Goal: Use online tool/utility: Utilize a website feature to perform a specific function

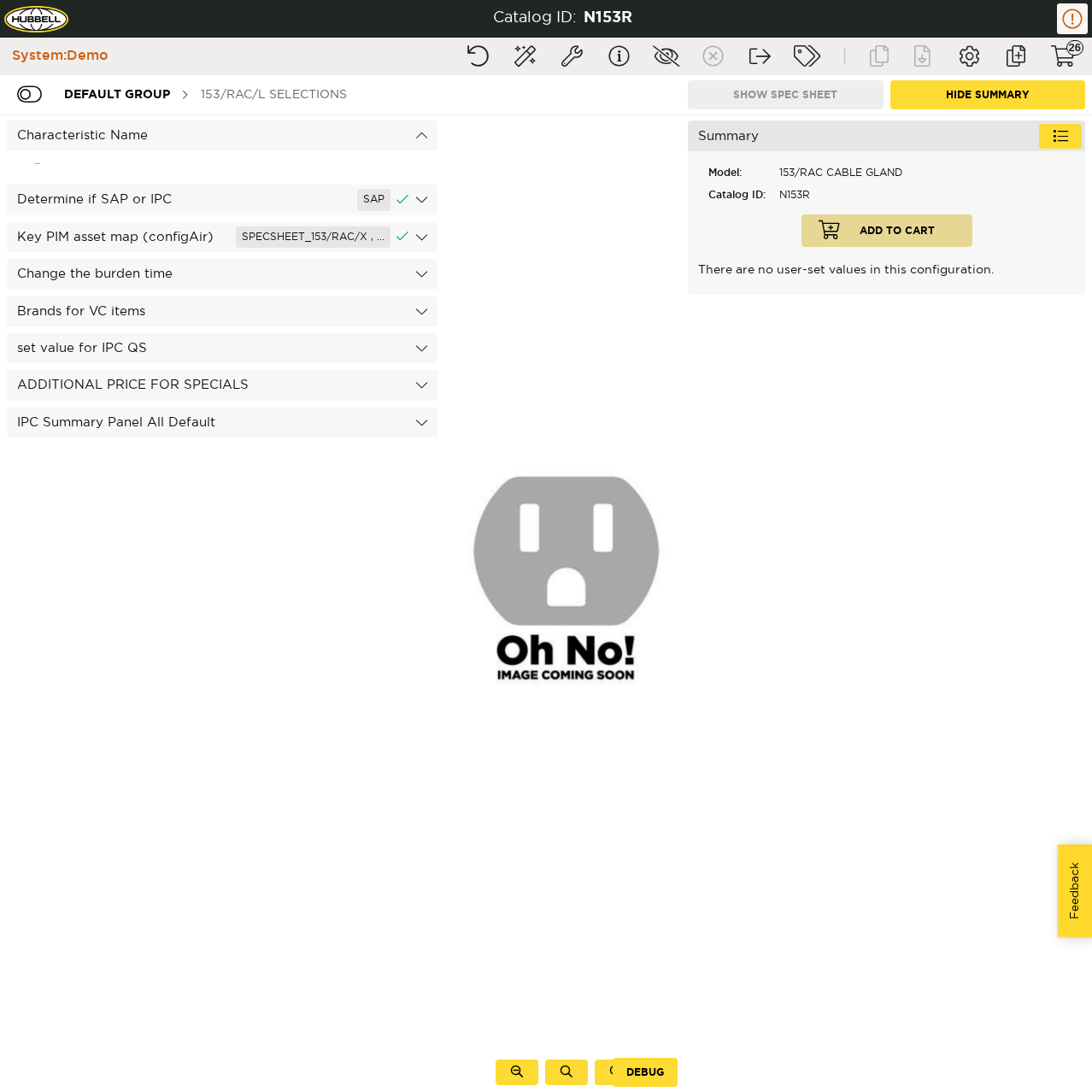
click at [249, 86] on div "153/RAC/L Selections" at bounding box center [273, 94] width 163 height 32
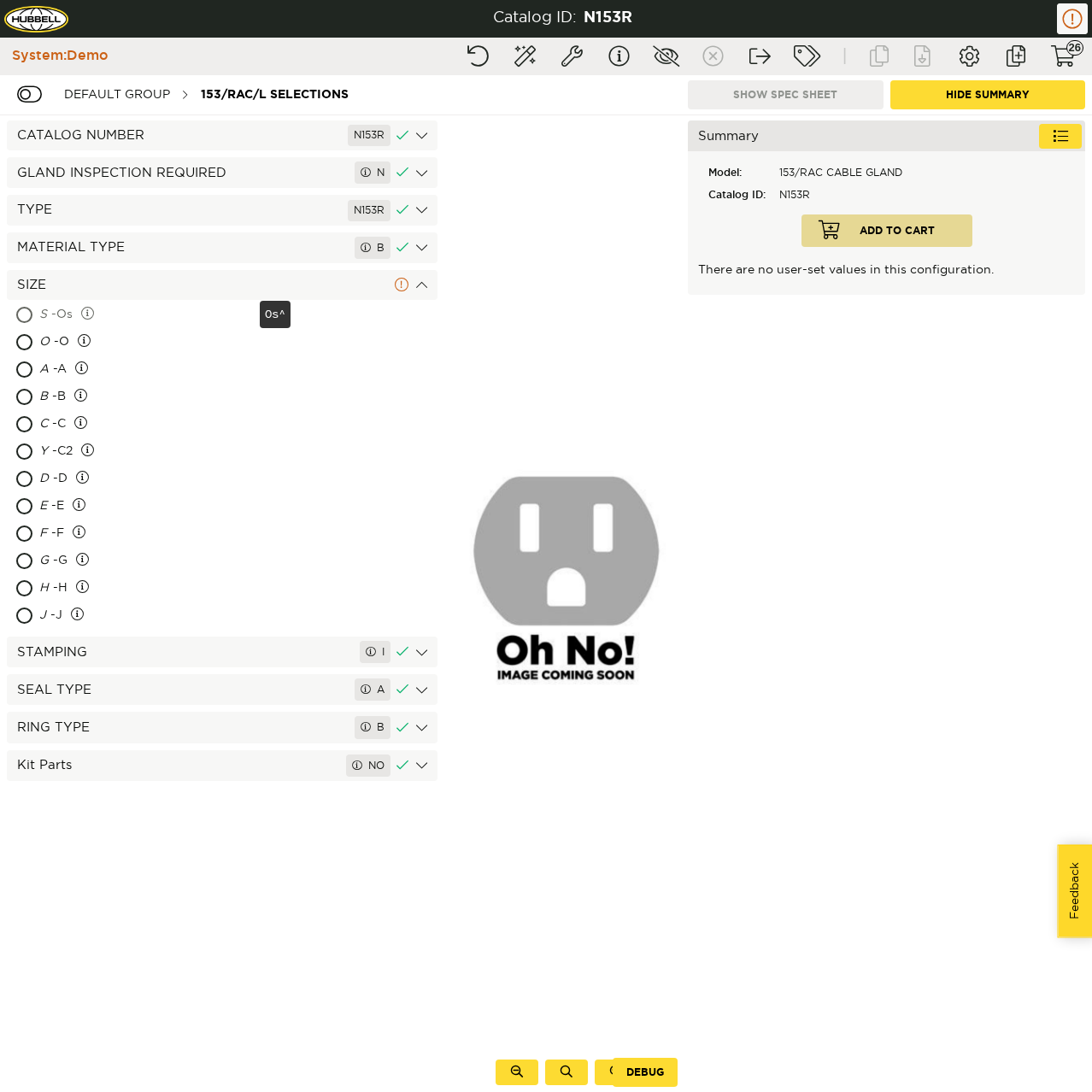
click at [65, 319] on div "S - Os" at bounding box center [147, 316] width 217 height 28
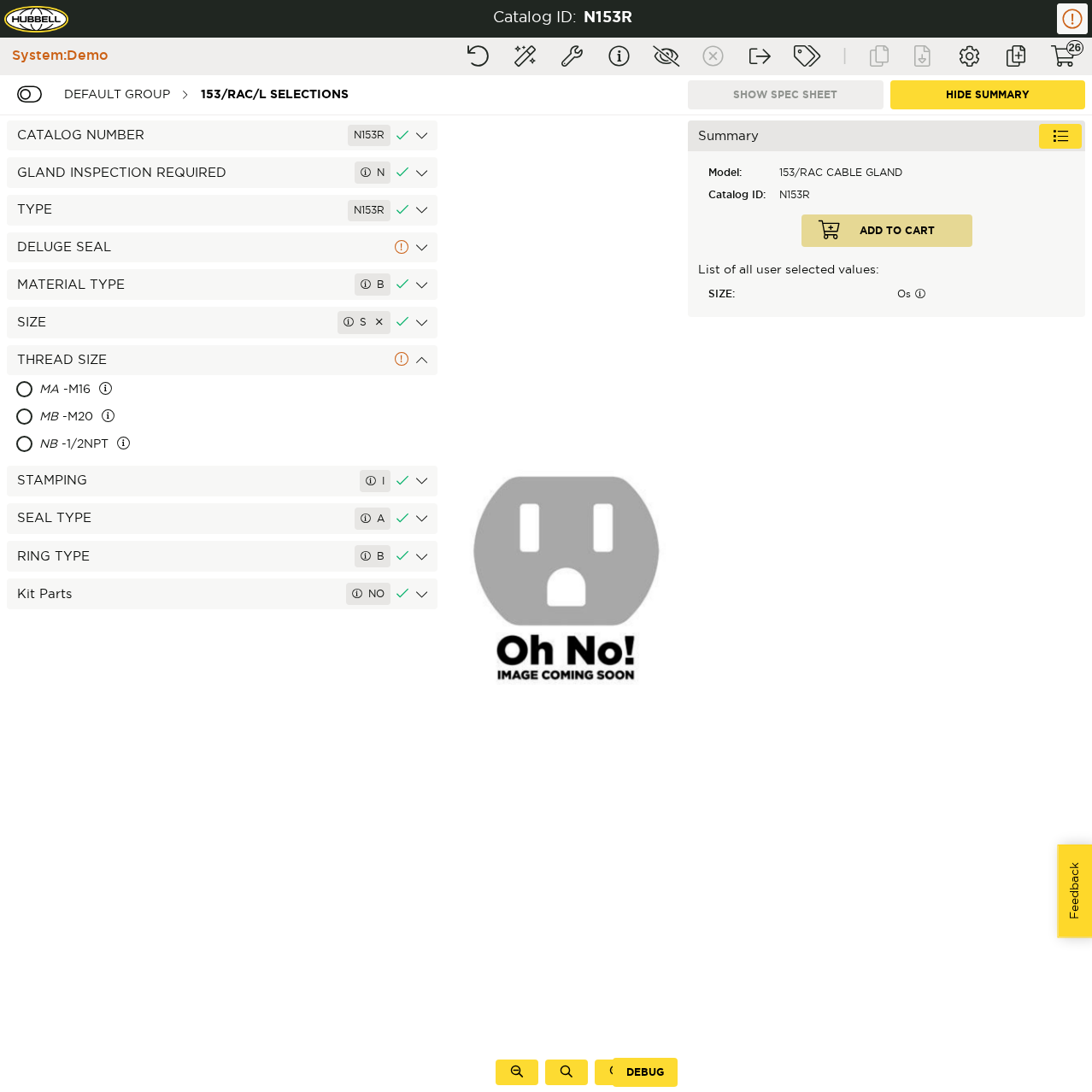
click at [86, 225] on div "TYPE N153R" at bounding box center [222, 209] width 431 height 30
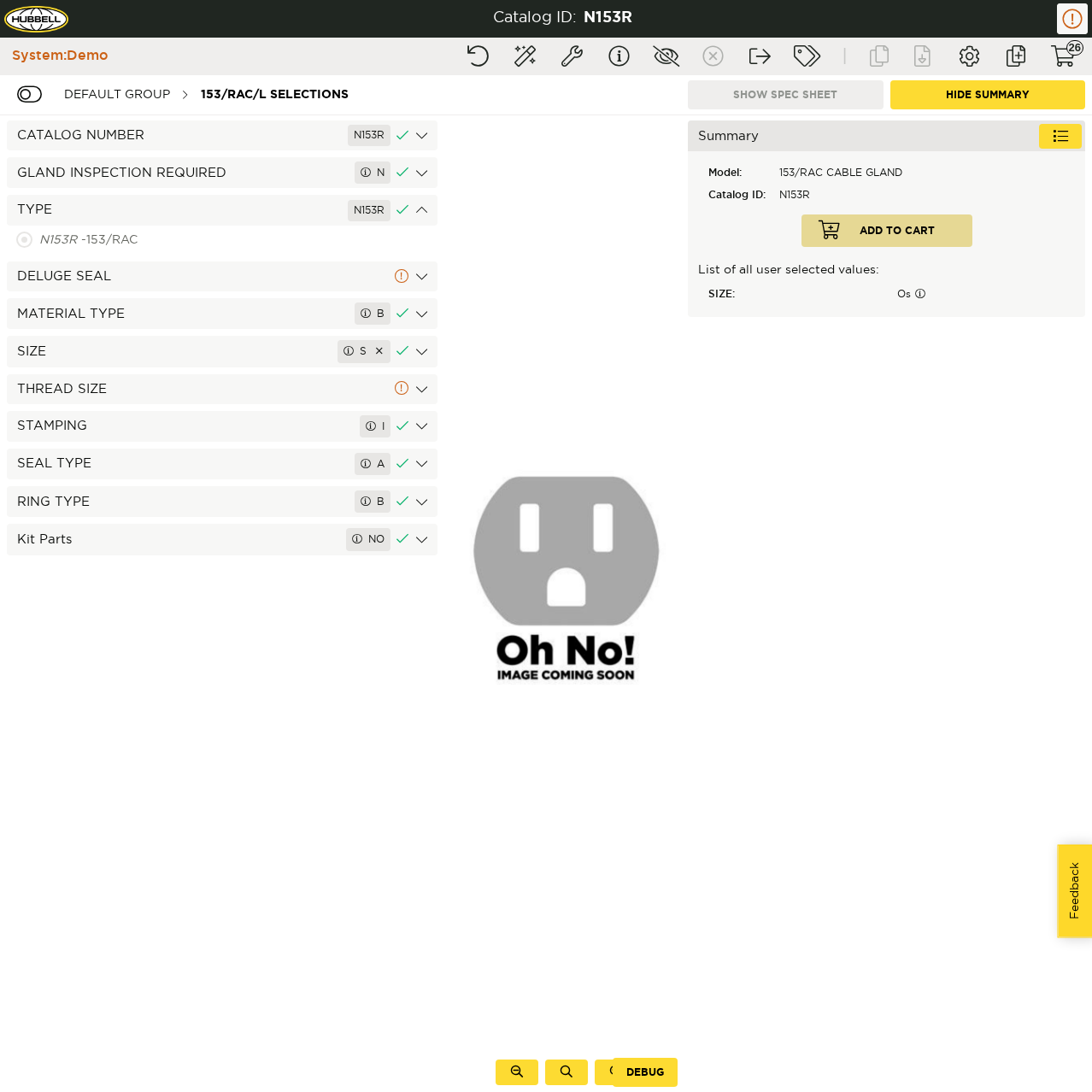
click at [89, 263] on div "DELUGE SEAL" at bounding box center [222, 276] width 431 height 30
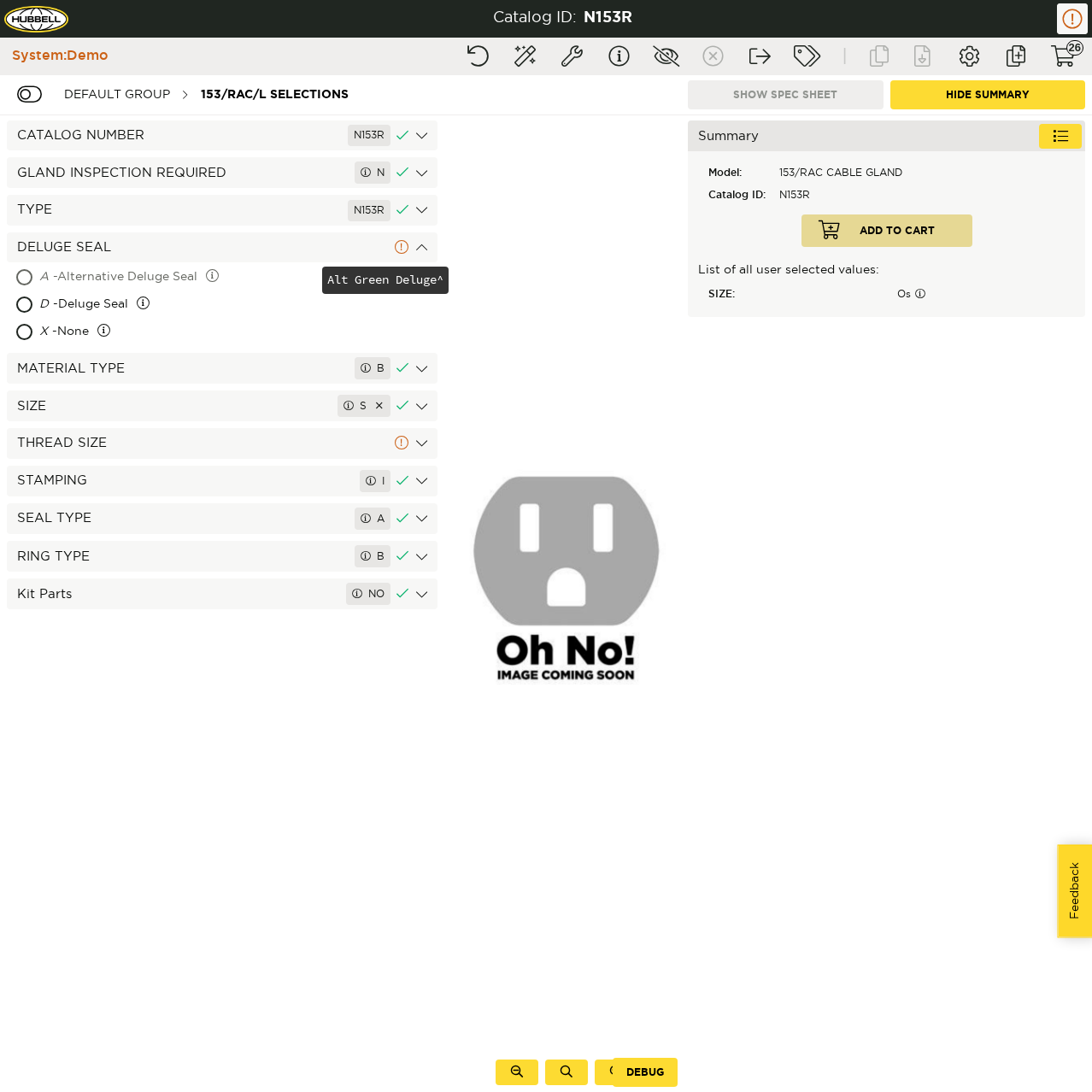
click at [82, 279] on div "A - Alternative Deluge Seal" at bounding box center [178, 278] width 279 height 28
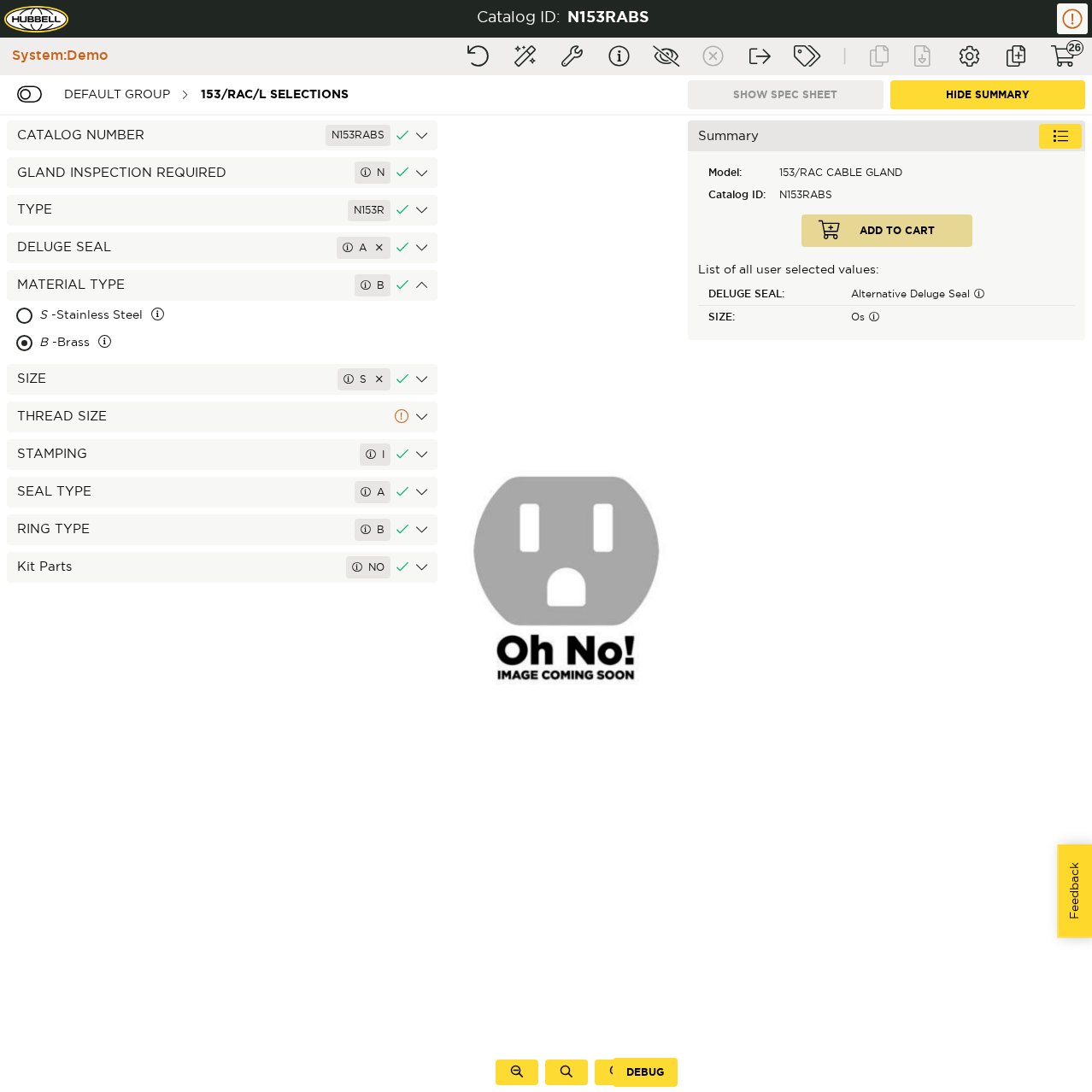
click at [78, 413] on div "THREAD SIZE" at bounding box center [222, 416] width 431 height 30
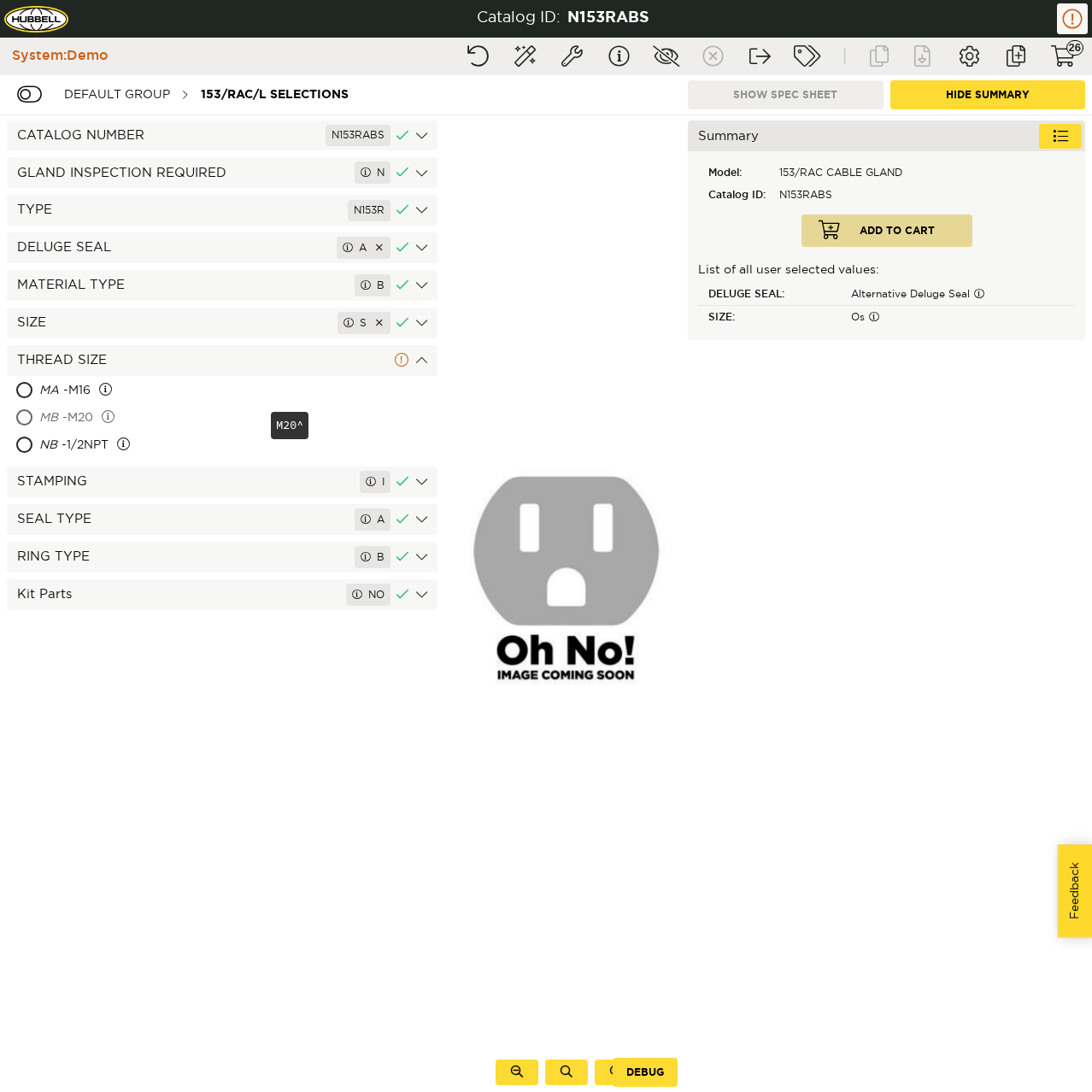
click at [80, 405] on div "MB - M20" at bounding box center [152, 418] width 227 height 28
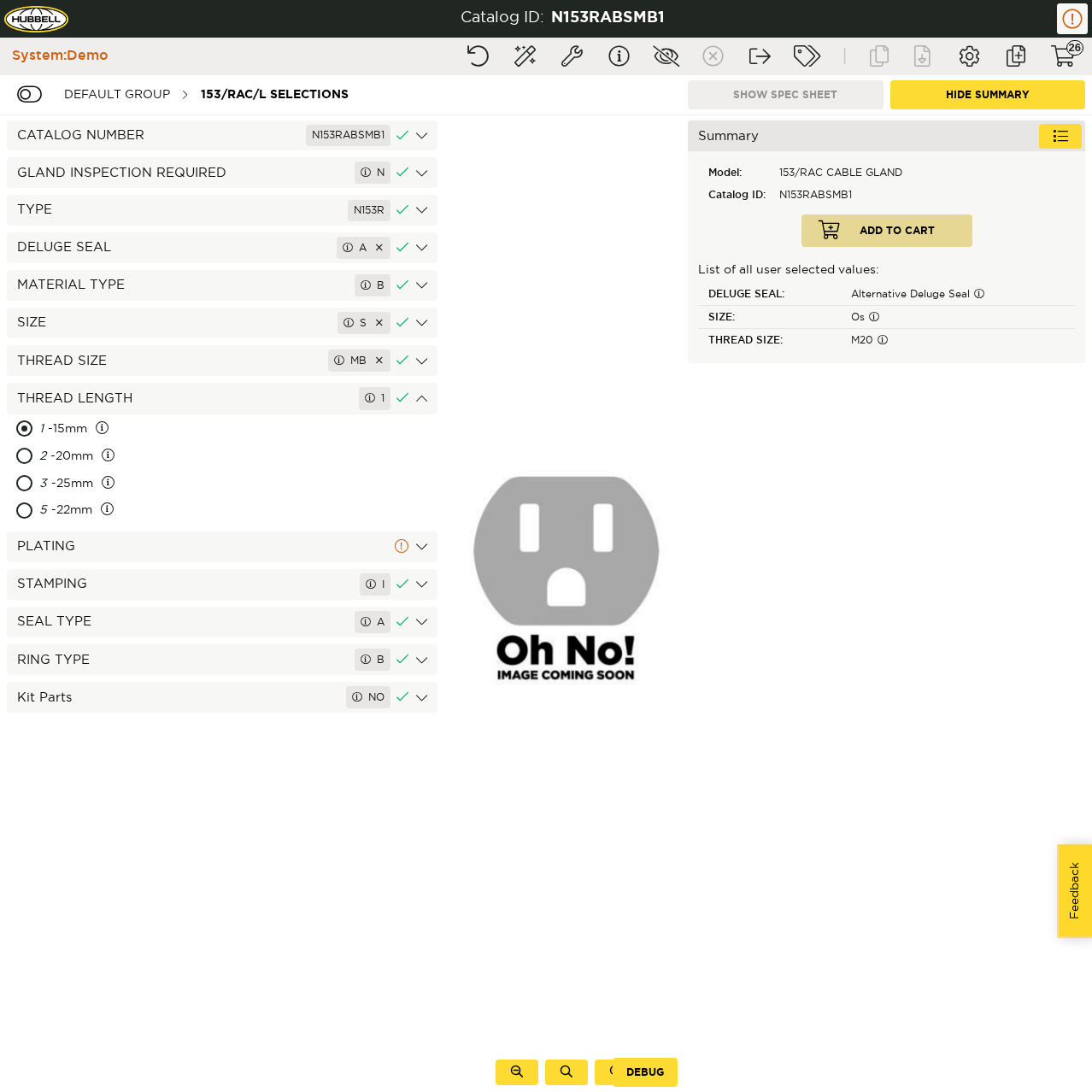
click at [103, 543] on div "PLATING" at bounding box center [222, 546] width 431 height 30
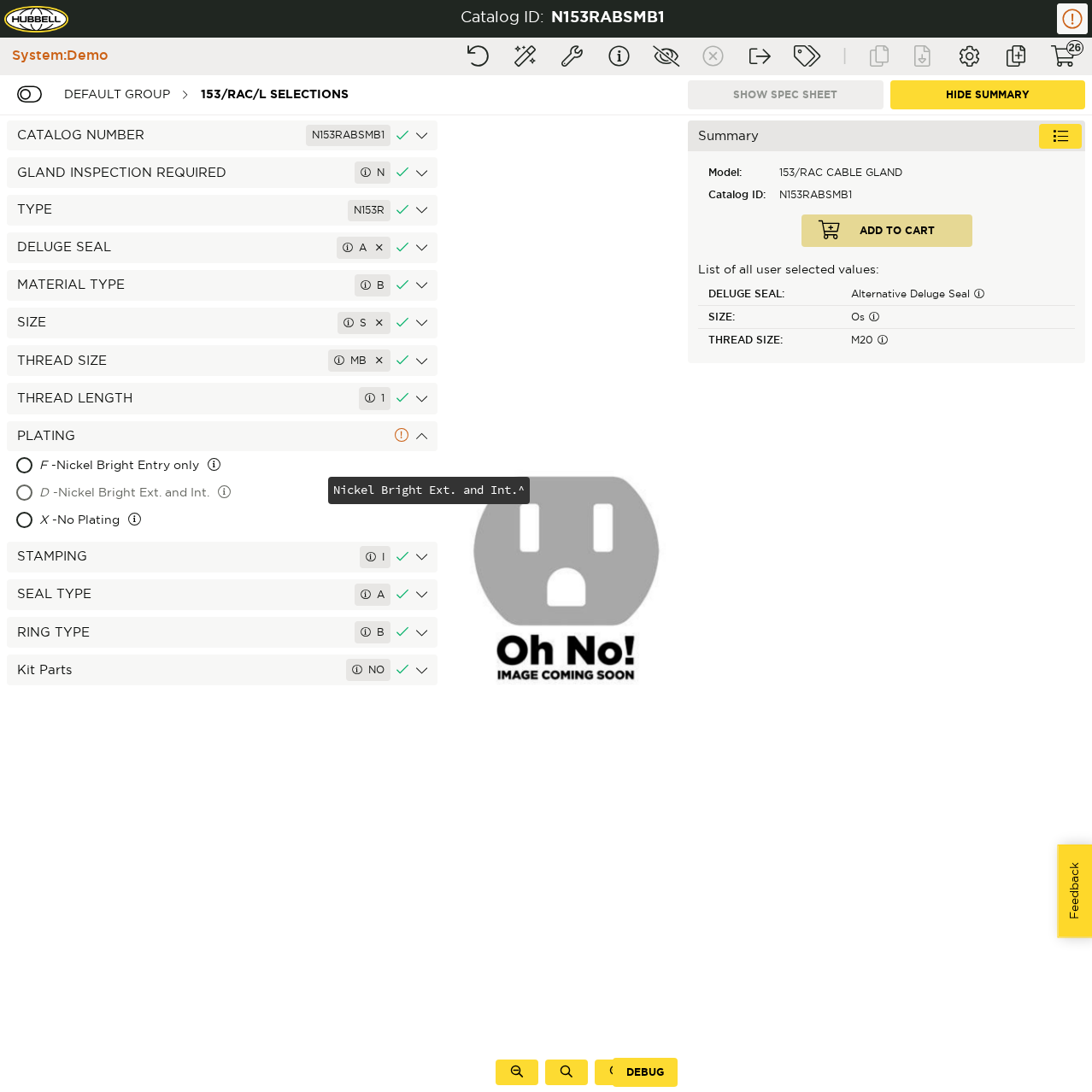
click at [82, 492] on div "D - Nickel Bright Ext. and Int." at bounding box center [182, 494] width 285 height 28
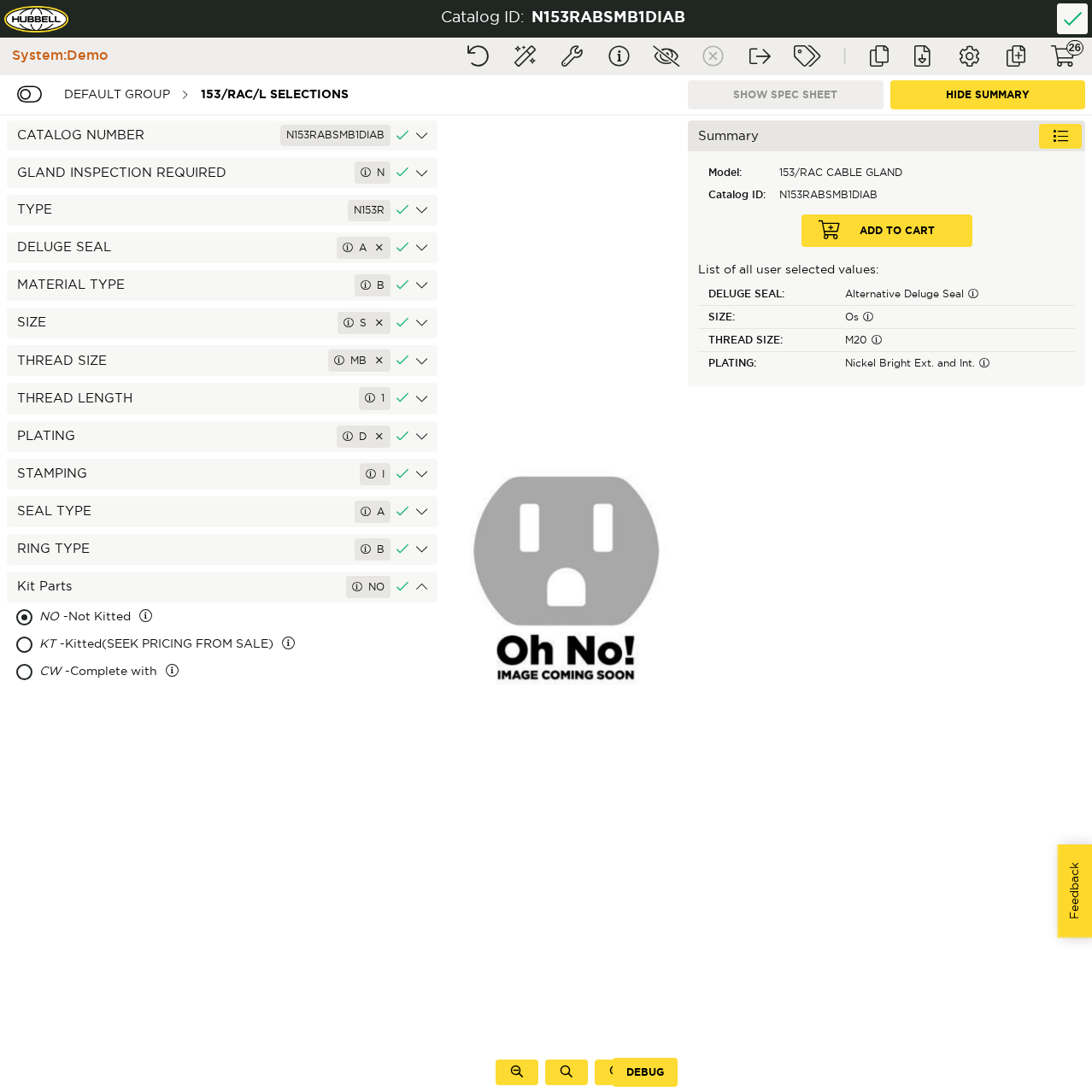
drag, startPoint x: 905, startPoint y: 60, endPoint x: 827, endPoint y: 104, distance: 89.6
click at [827, 104] on div "Reset configuration Completion wizard System info Show ids/descriptions Show hi…" at bounding box center [546, 76] width 1092 height 78
click at [920, 64] on button "Document download" at bounding box center [922, 56] width 42 height 31
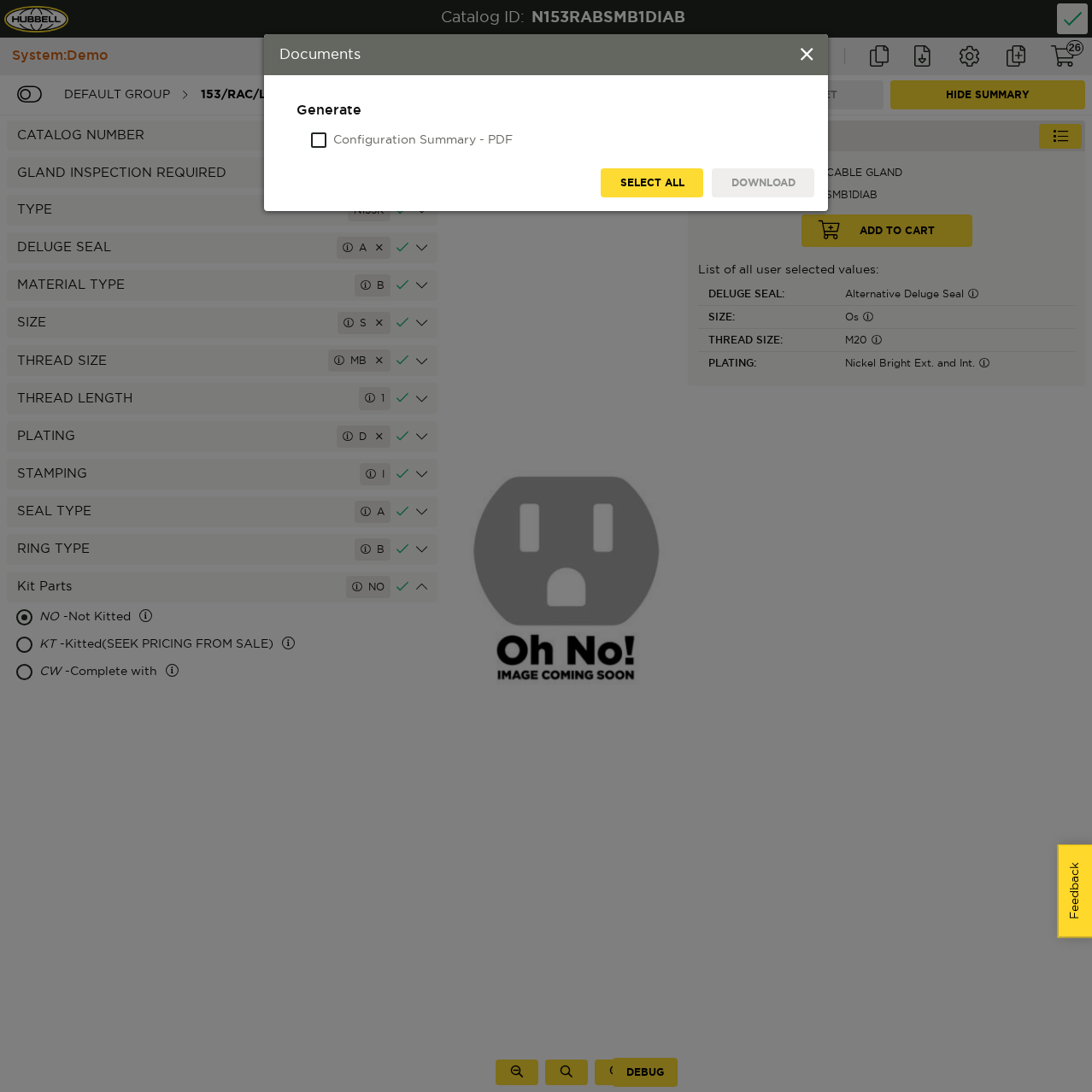
click at [492, 137] on label "Configuration Summary - PDF" at bounding box center [423, 141] width 180 height 17
click at [312, 137] on input "Configuration Summary - PDF" at bounding box center [312, 141] width 0 height 17
click at [751, 185] on button "Download" at bounding box center [763, 183] width 103 height 29
click at [801, 62] on span at bounding box center [807, 55] width 12 height 19
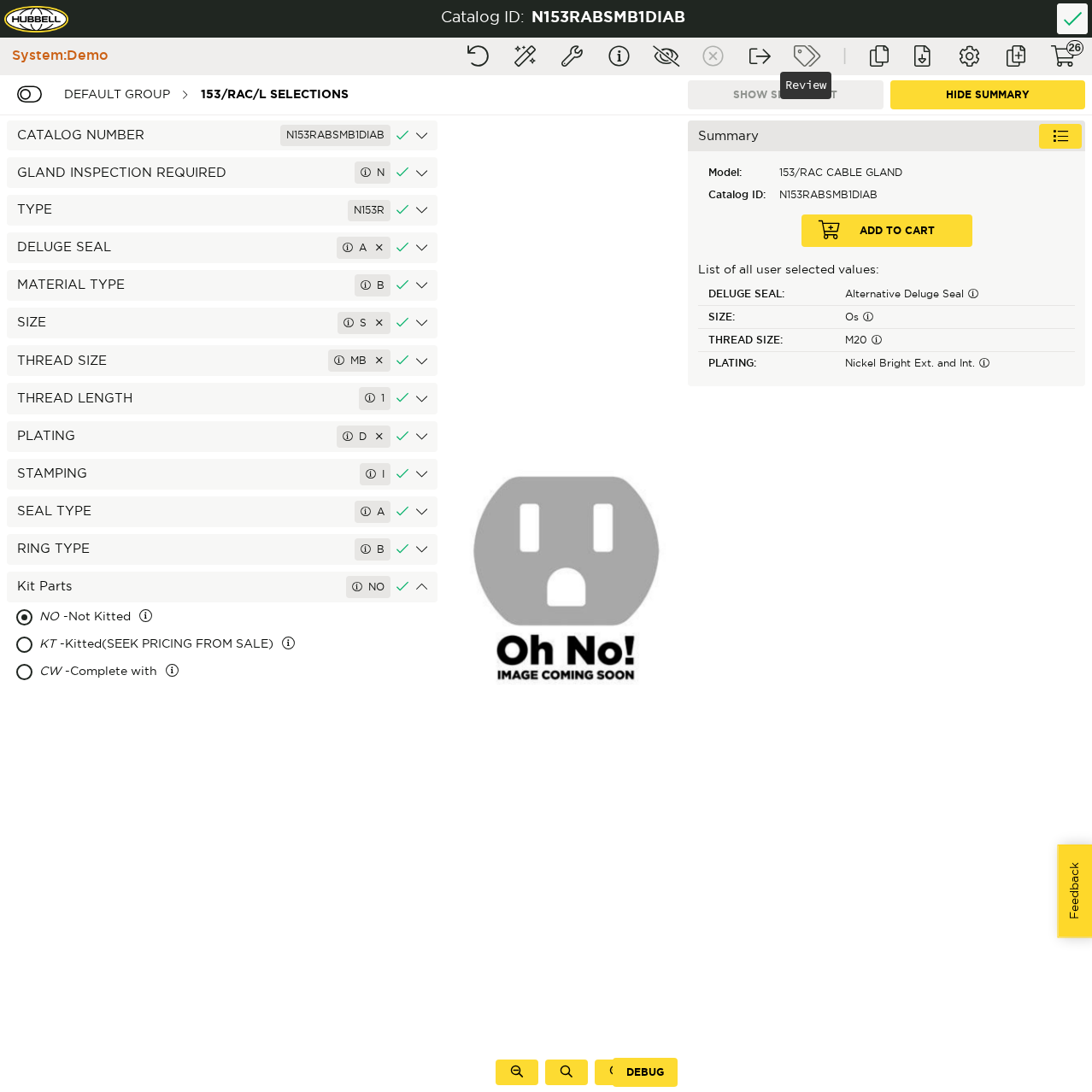
click at [795, 65] on button "Review" at bounding box center [806, 56] width 42 height 31
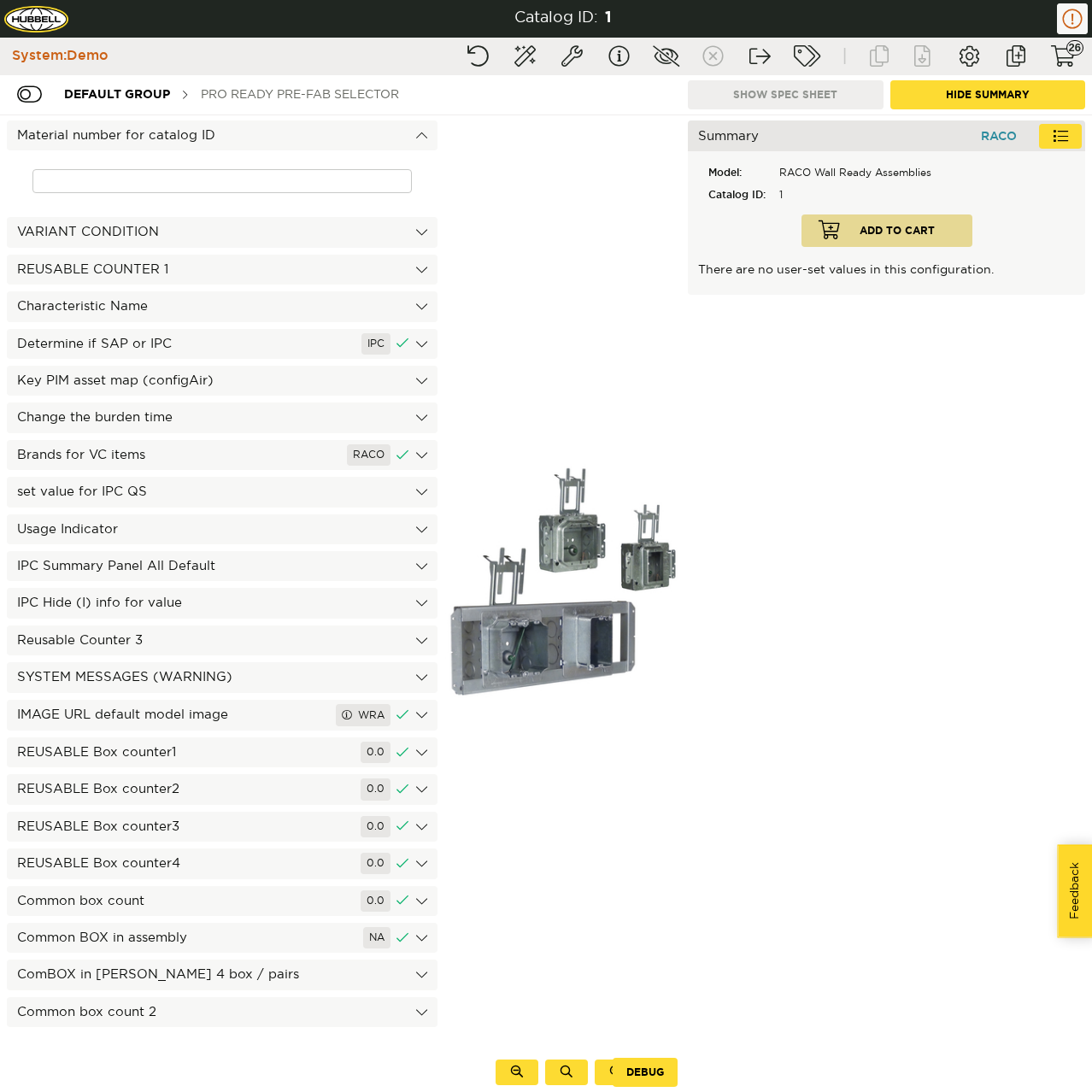
click at [293, 99] on div "PRO Ready Pre-Fab Selector" at bounding box center [299, 94] width 215 height 32
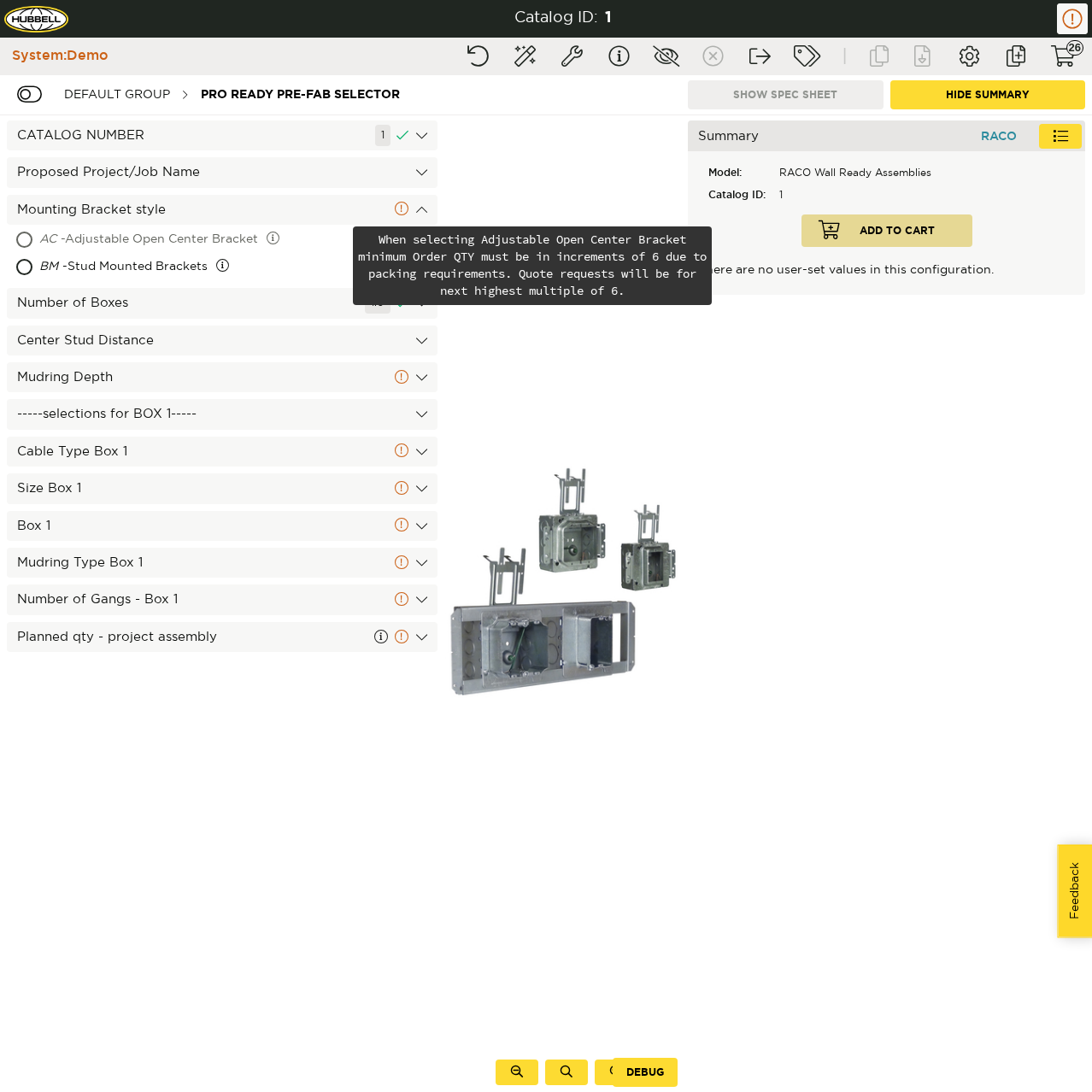
click at [169, 234] on div "AC - Adjustable Open Center Bracket" at bounding box center [194, 240] width 310 height 28
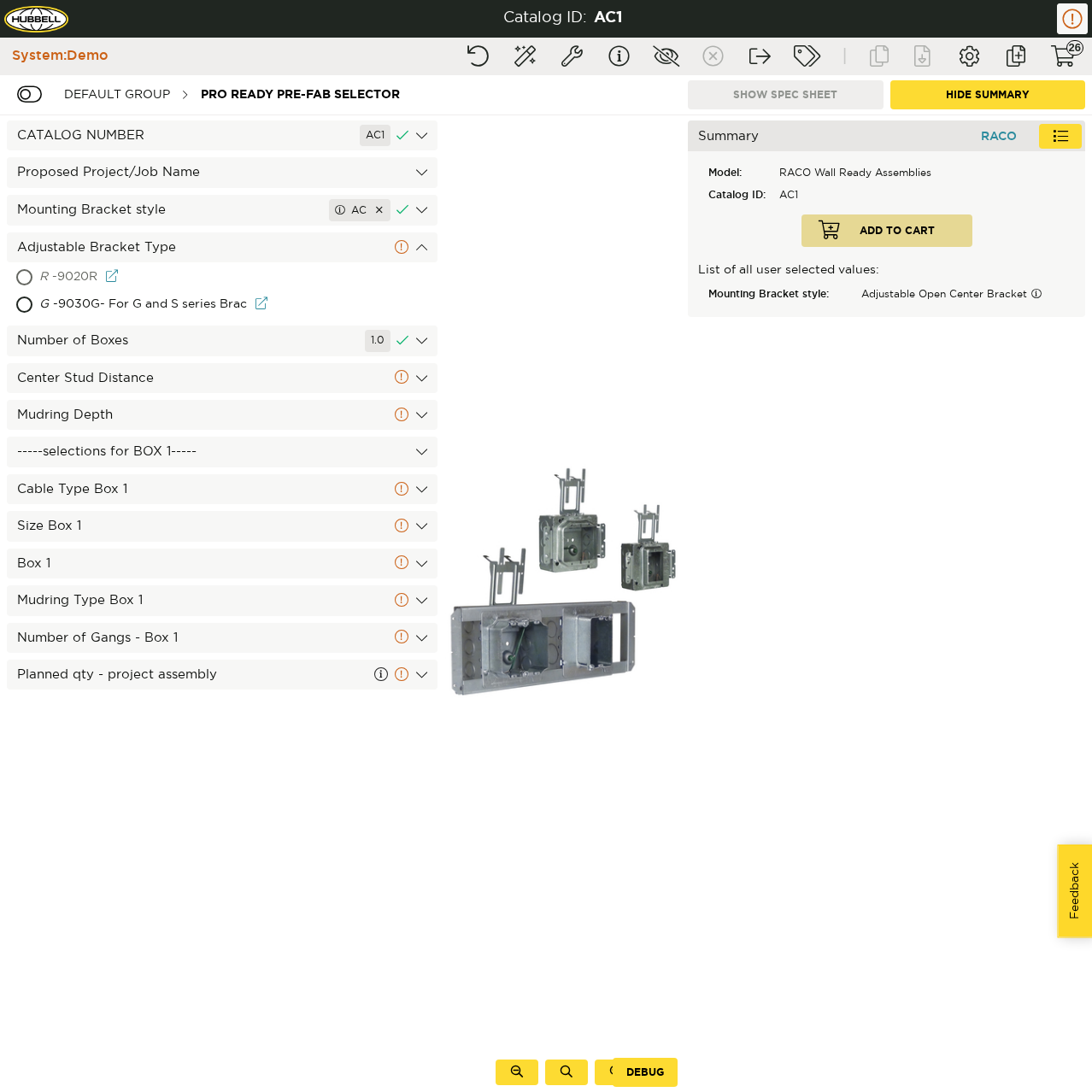
click at [136, 288] on div "R - 9020R" at bounding box center [152, 278] width 227 height 28
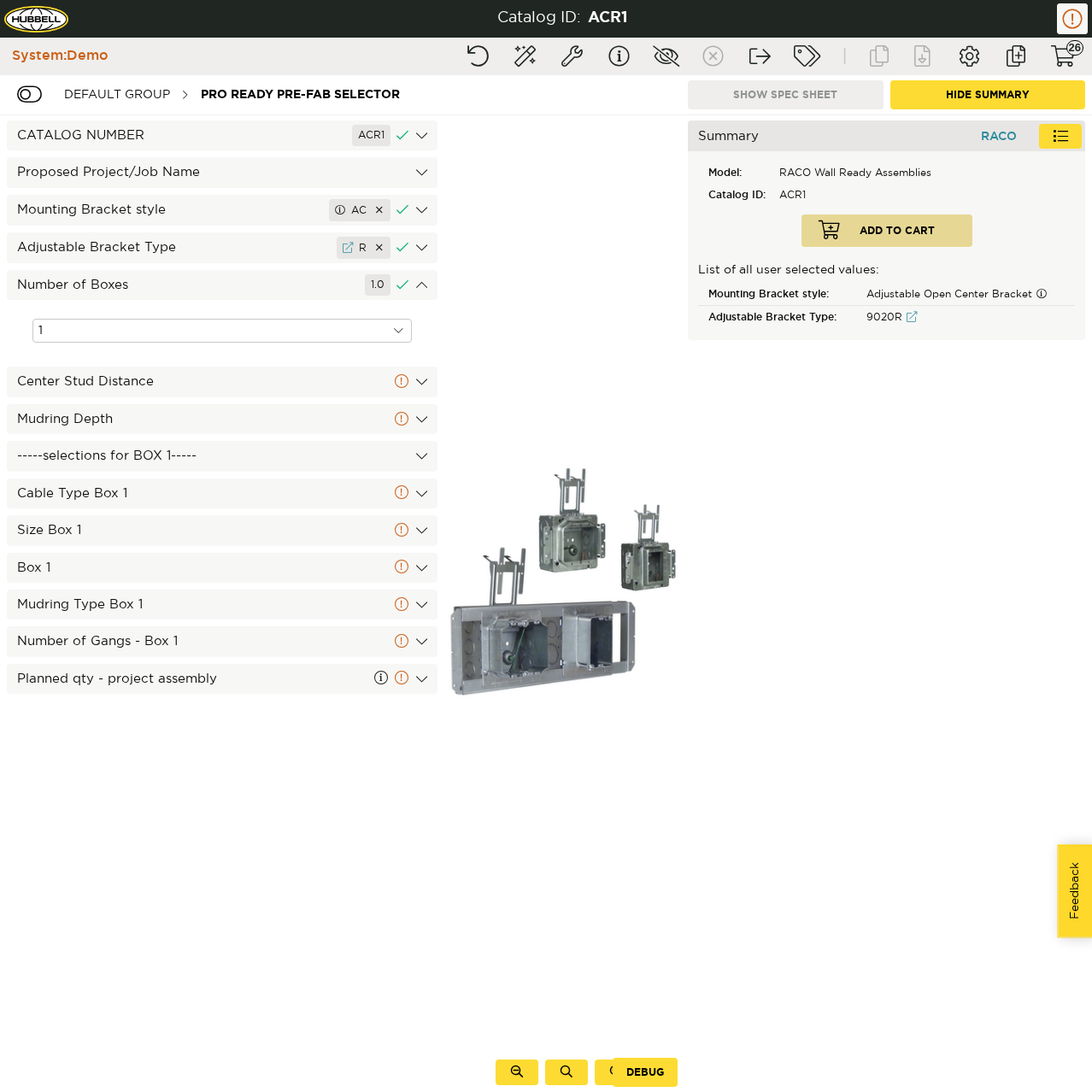
click at [142, 372] on div "Center Stud Distance" at bounding box center [222, 381] width 431 height 30
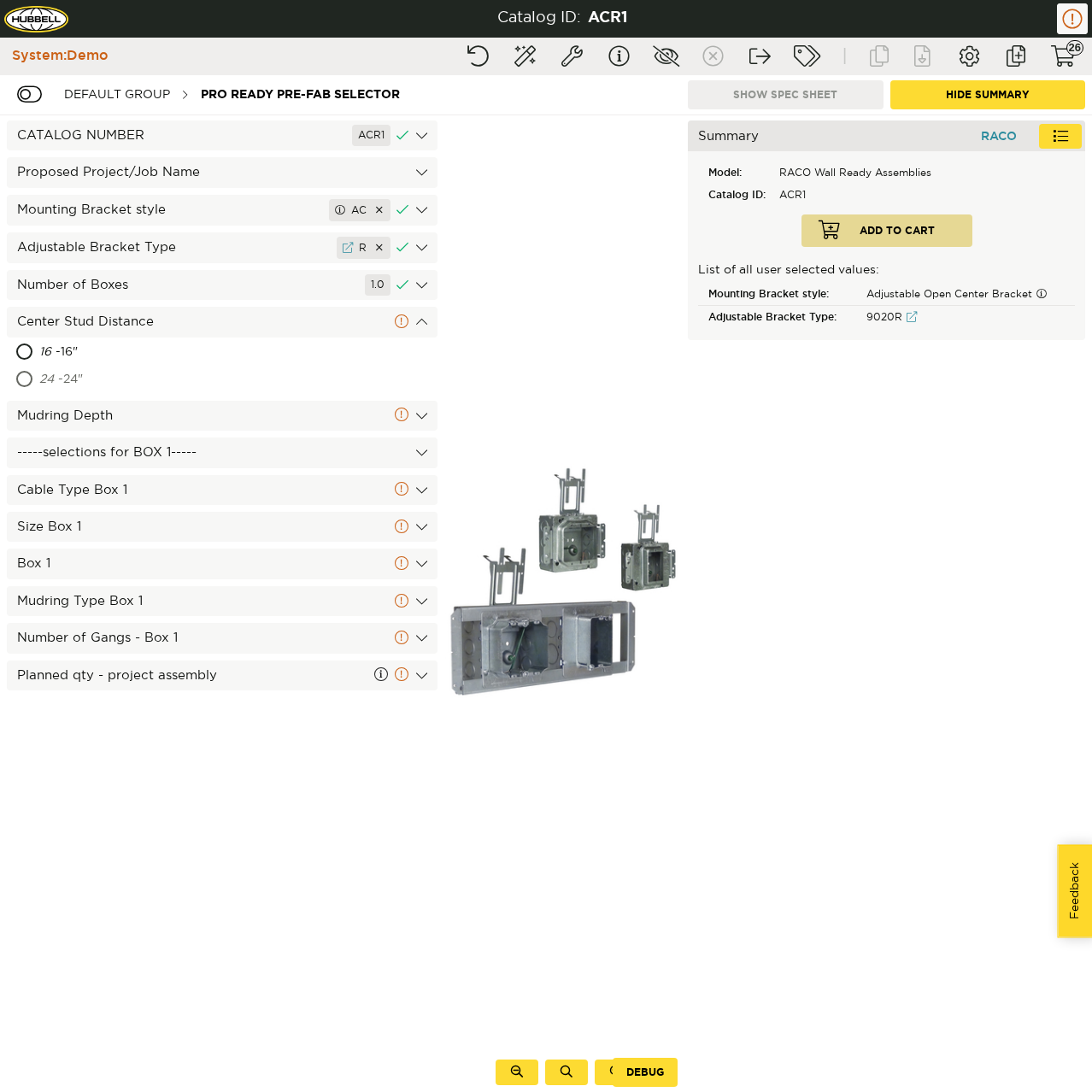
click at [139, 378] on div "24 - 24"" at bounding box center [144, 380] width 209 height 28
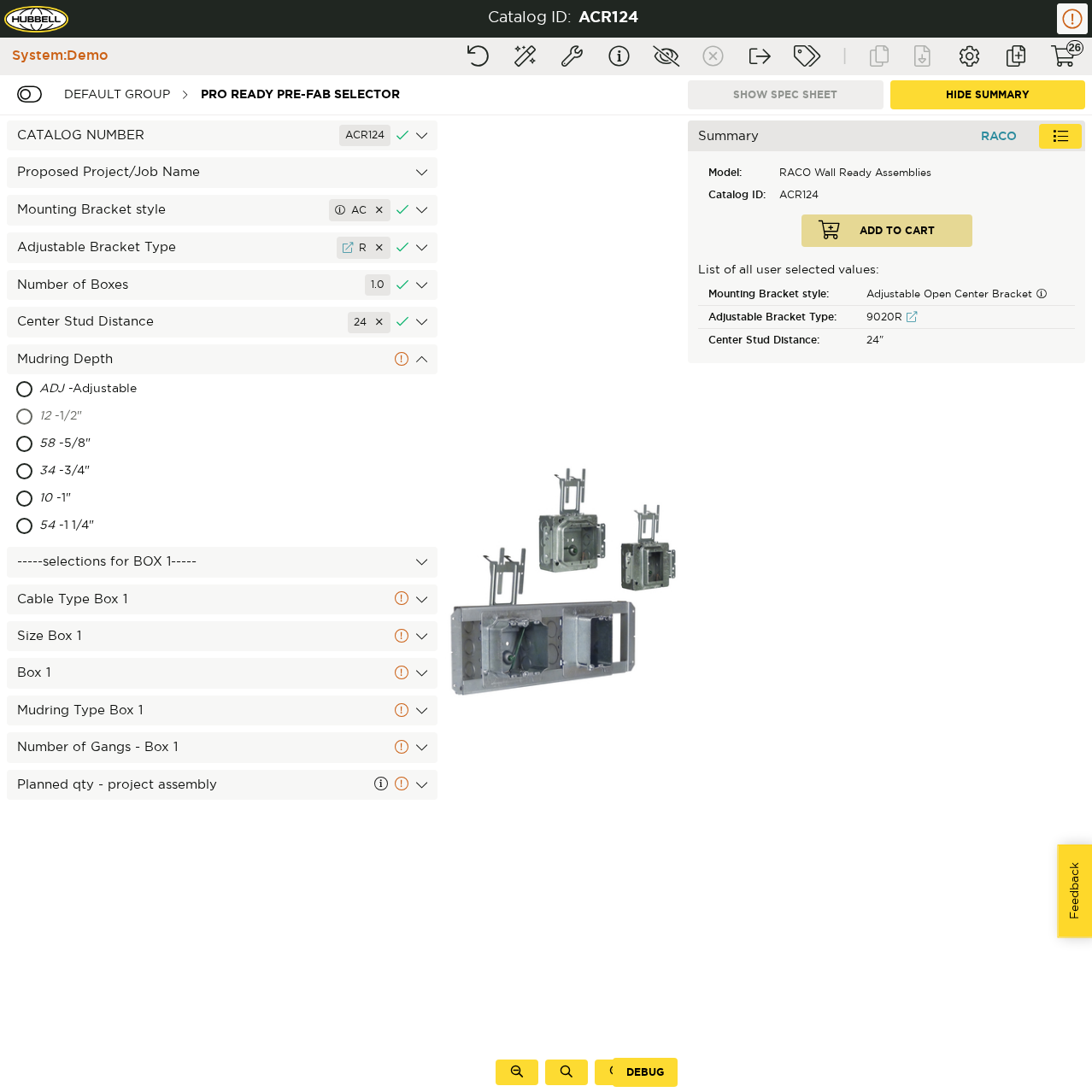
click at [108, 417] on div "12 - 1/2"" at bounding box center [143, 417] width 208 height 28
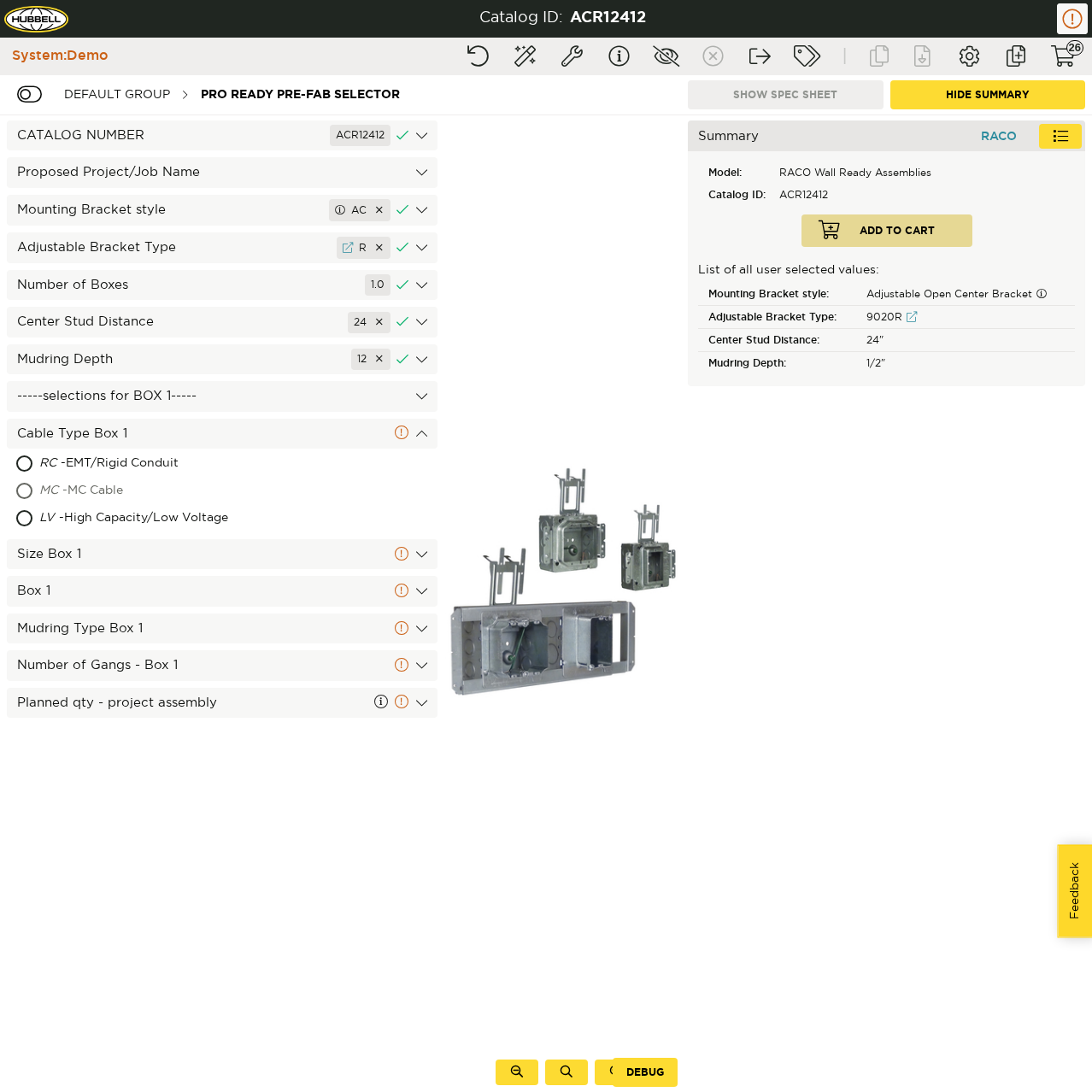
click at [104, 489] on div "MC - MC Cable" at bounding box center [153, 491] width 229 height 28
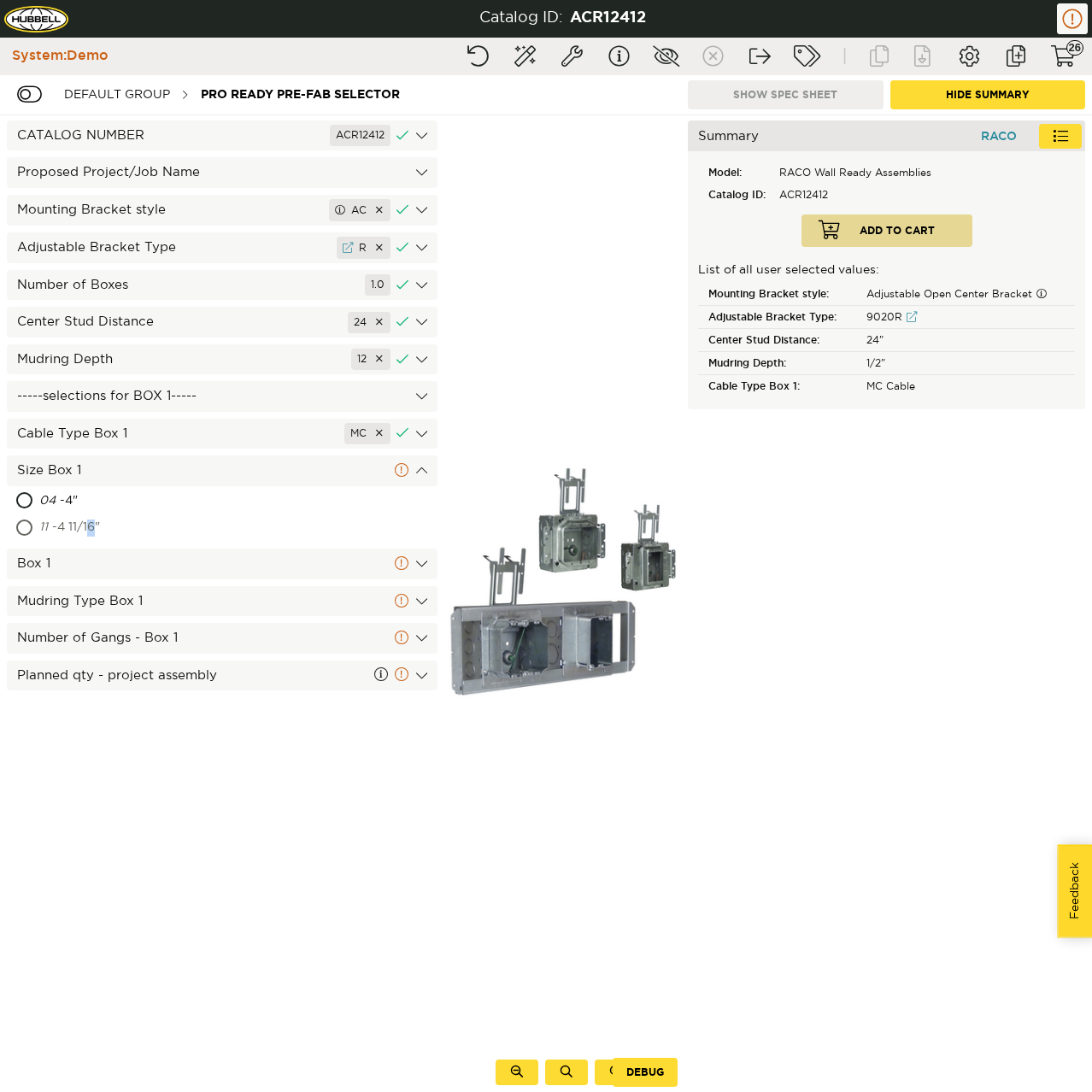
click at [99, 529] on div "11 - 4 11/16"" at bounding box center [148, 528] width 218 height 28
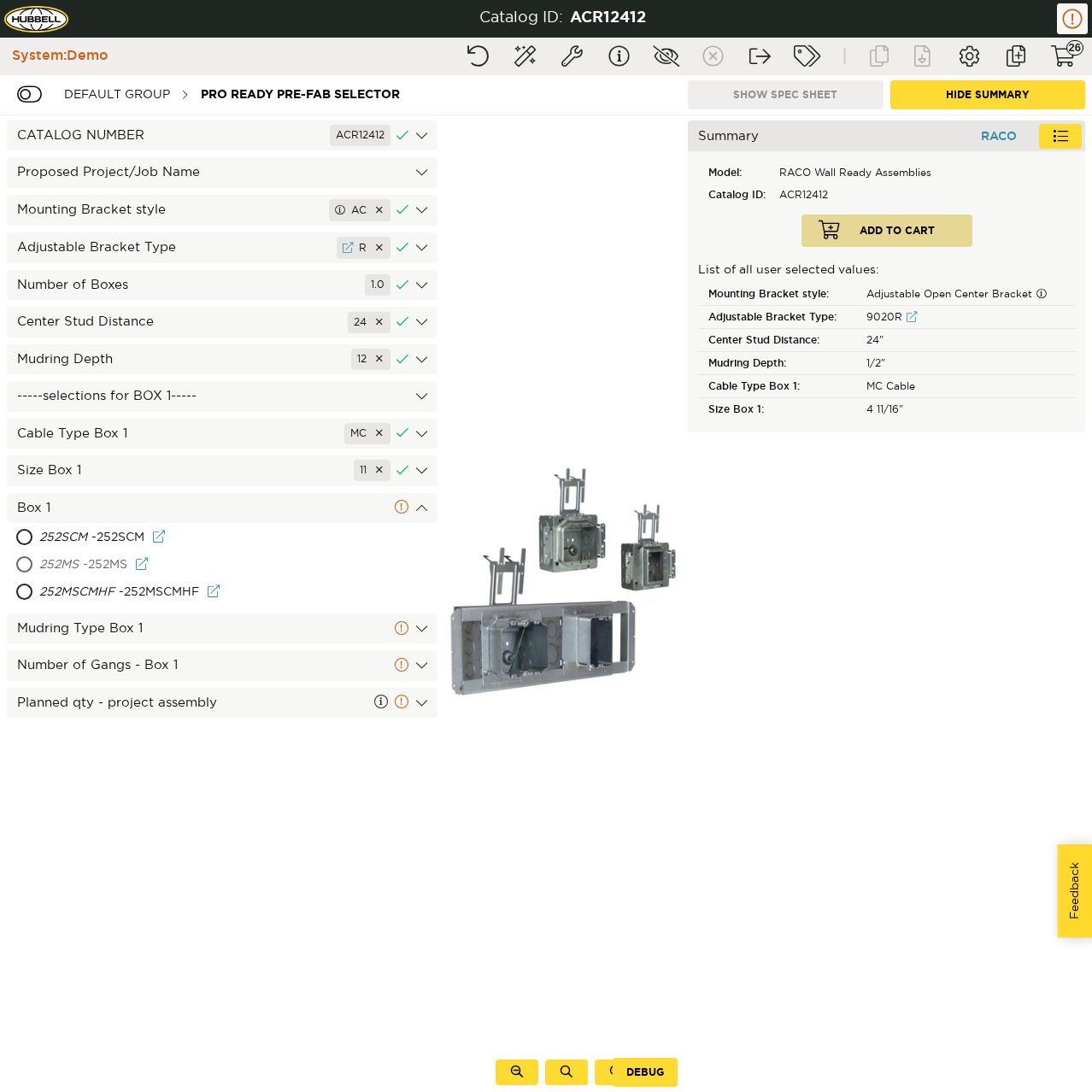
click at [98, 552] on div "252MS - 252MS" at bounding box center [160, 565] width 242 height 28
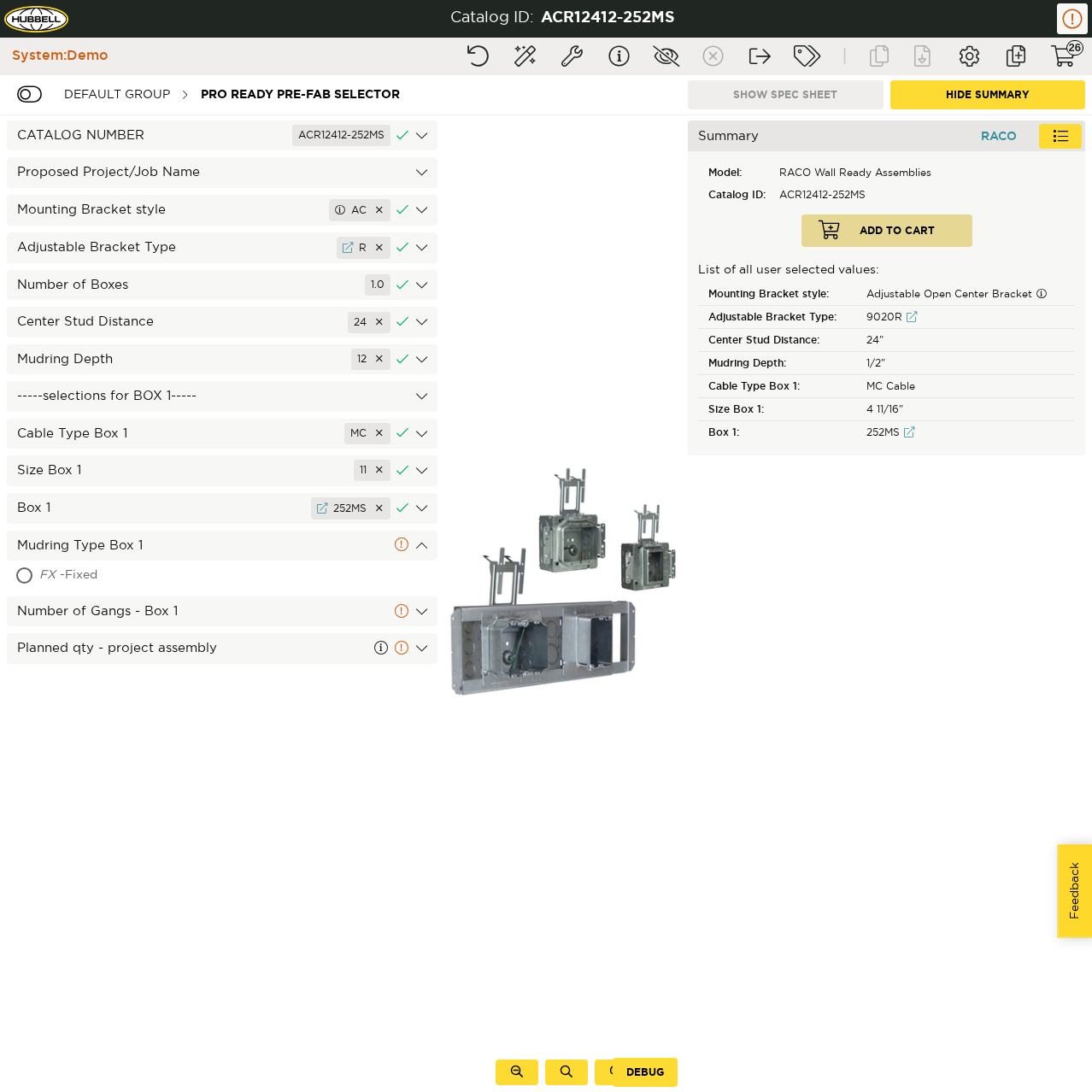
click at [92, 574] on div "FX - Fixed" at bounding box center [147, 576] width 216 height 28
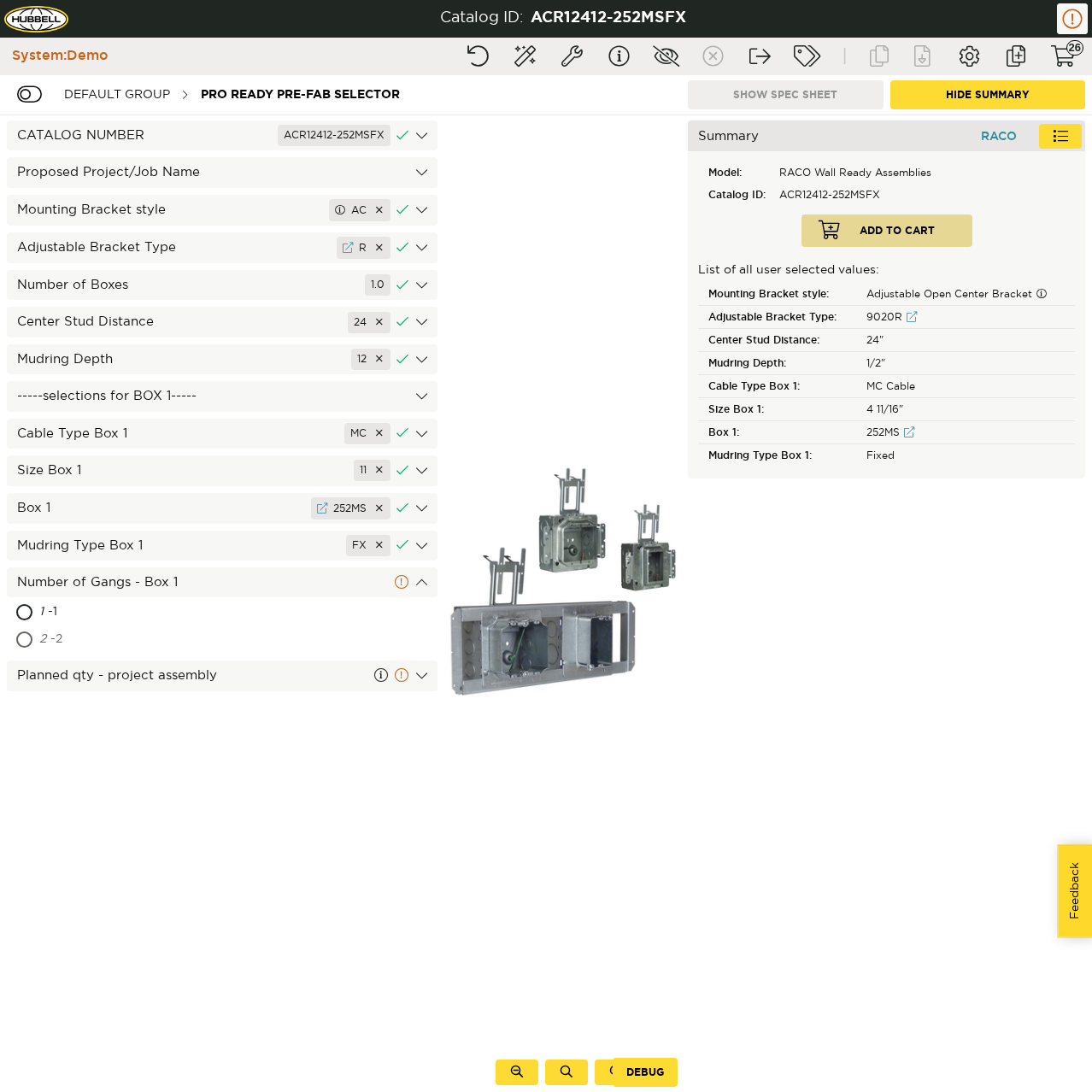
click at [68, 630] on div "2 - 2" at bounding box center [138, 640] width 199 height 28
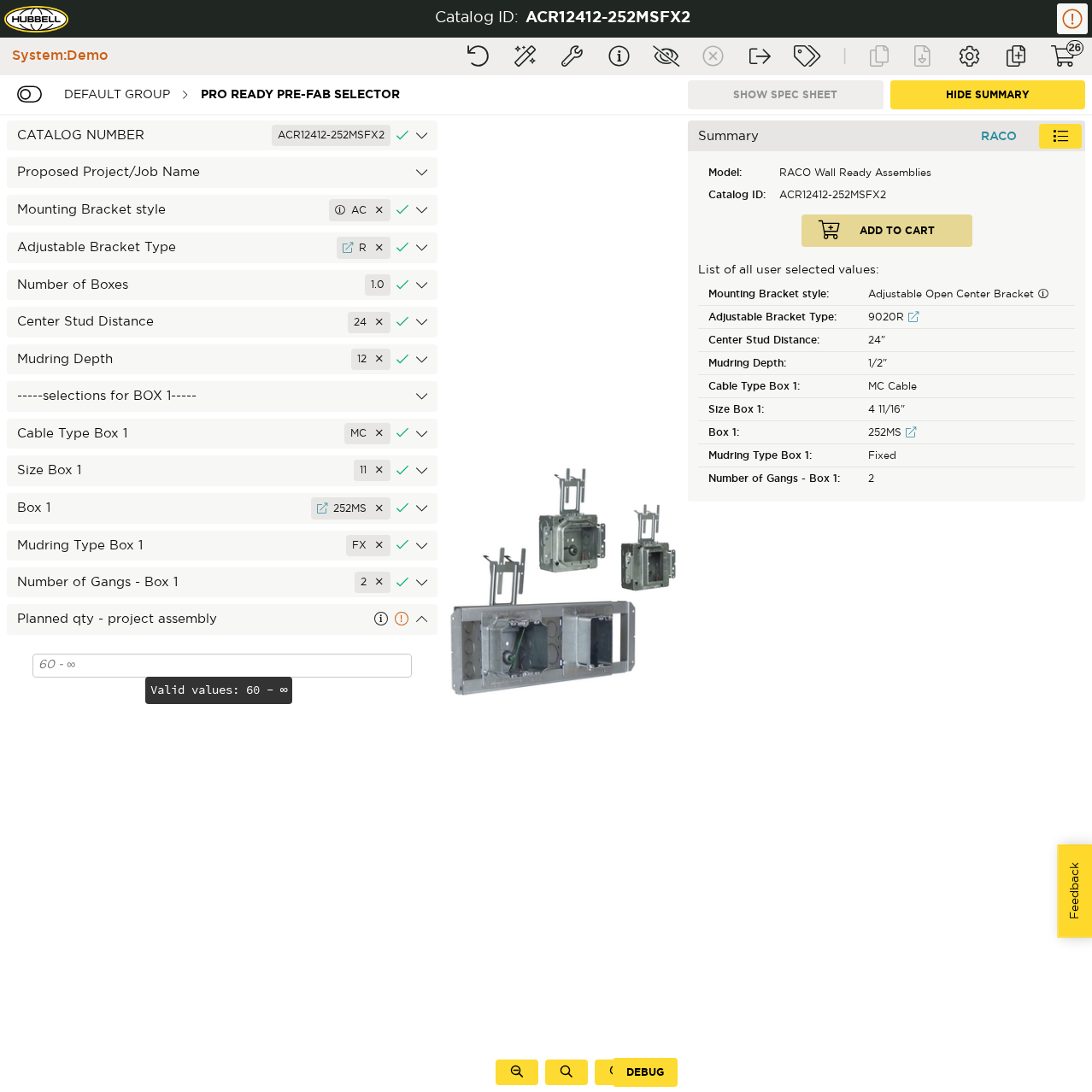
click at [112, 664] on input at bounding box center [222, 666] width 380 height 24
type input "555"
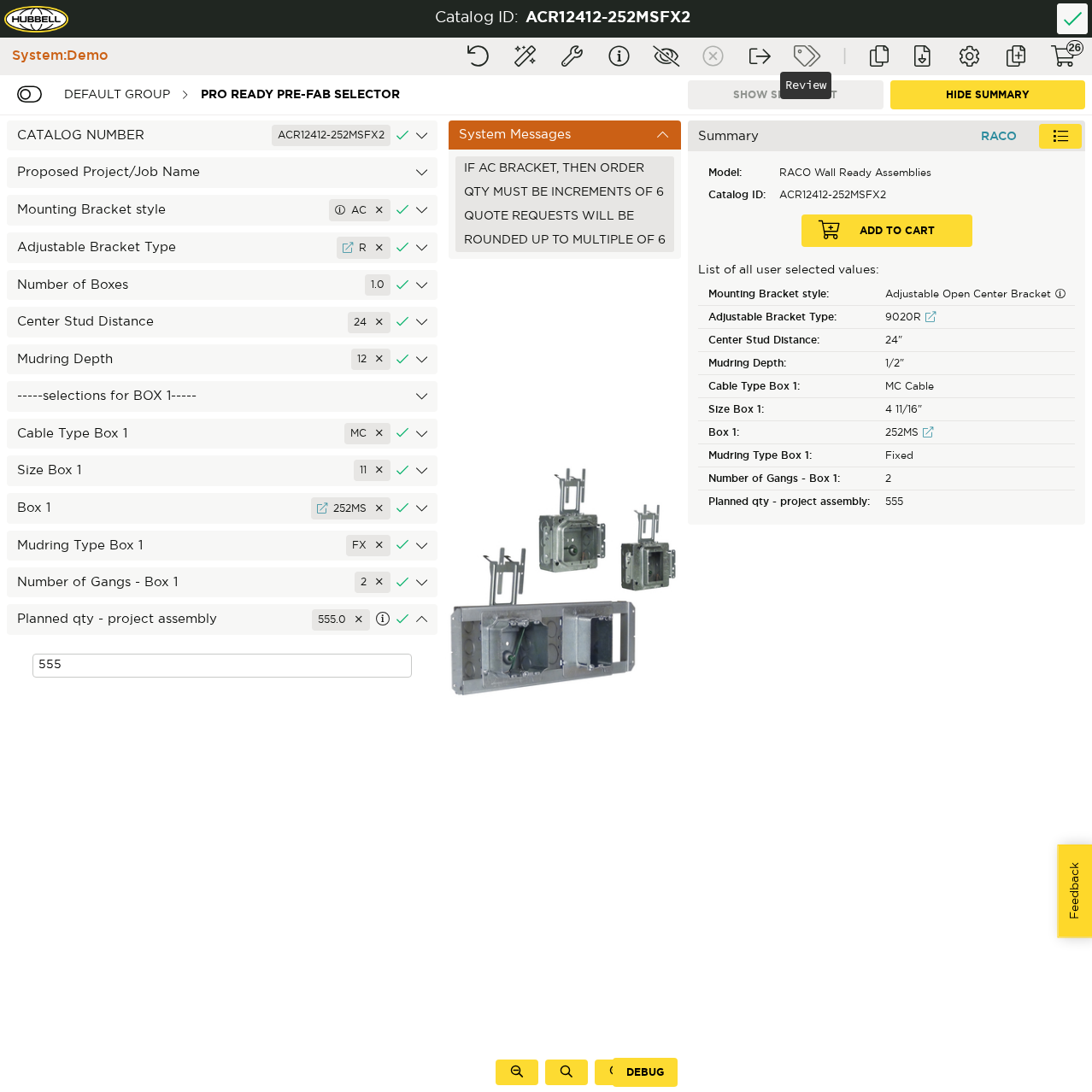
click at [808, 57] on button "Review" at bounding box center [806, 56] width 42 height 31
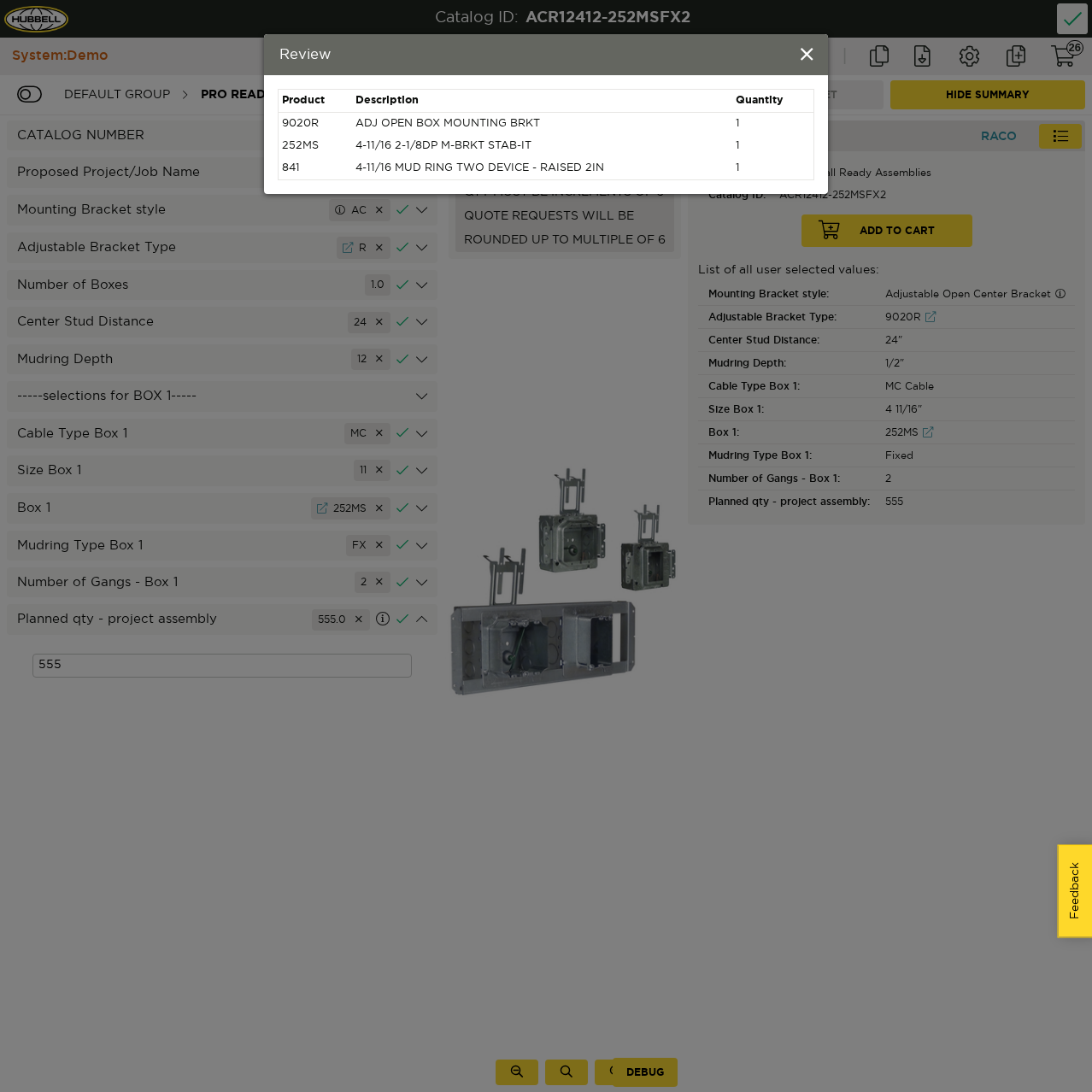
click at [808, 57] on span at bounding box center [807, 55] width 12 height 19
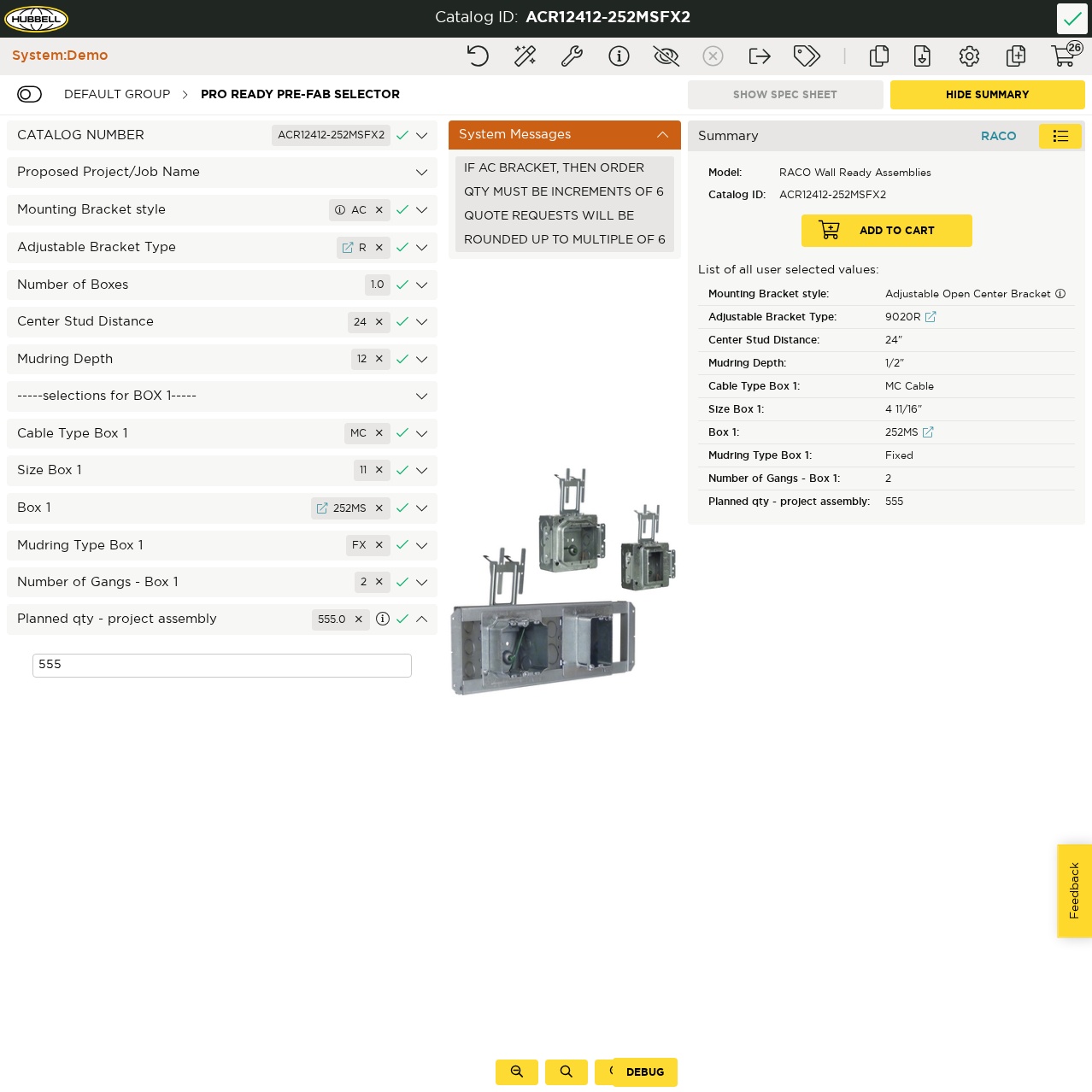
click at [367, 401] on div "-----selections for BOX 1-----" at bounding box center [222, 396] width 431 height 30
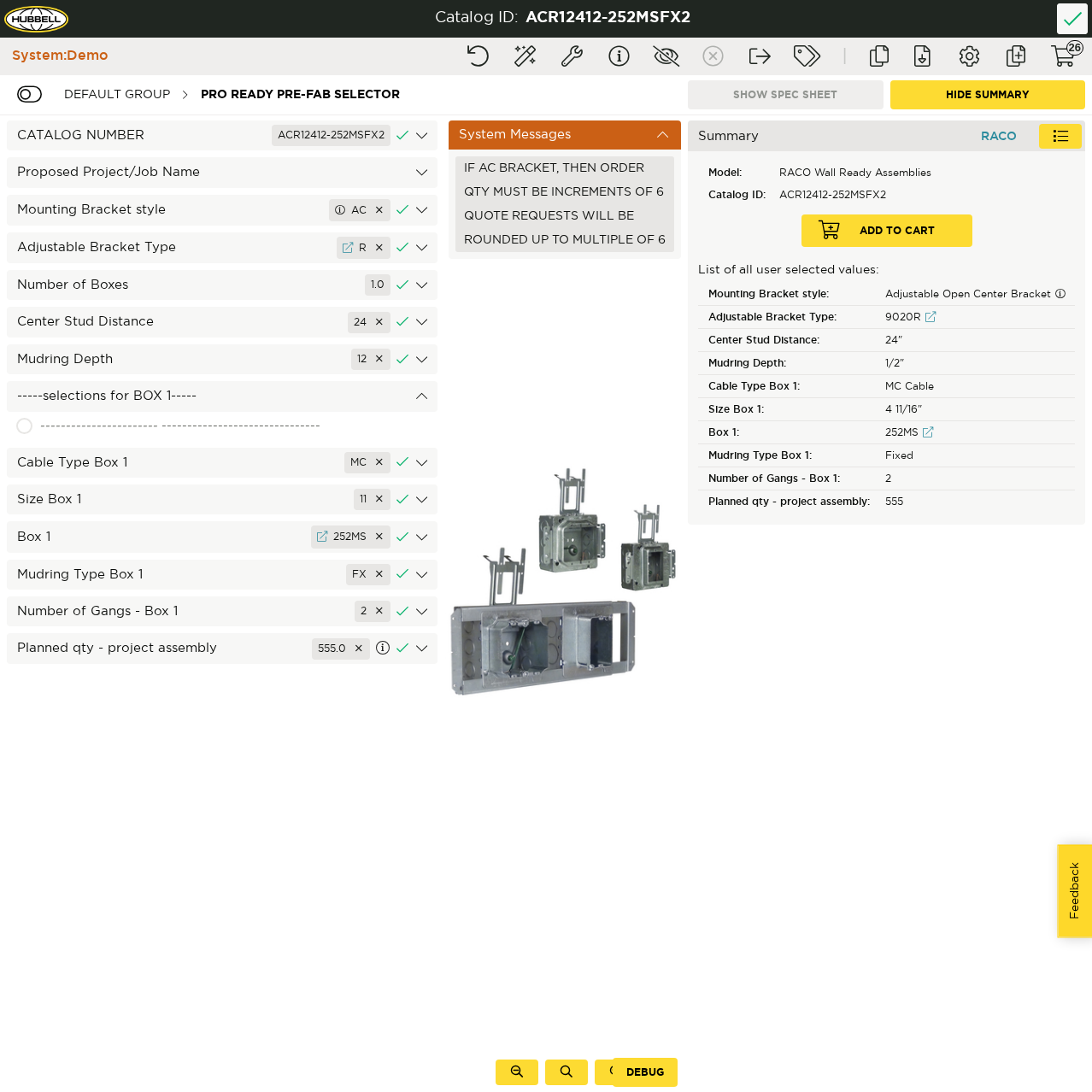
click at [295, 273] on div "Number of Boxes 1.0" at bounding box center [222, 284] width 431 height 30
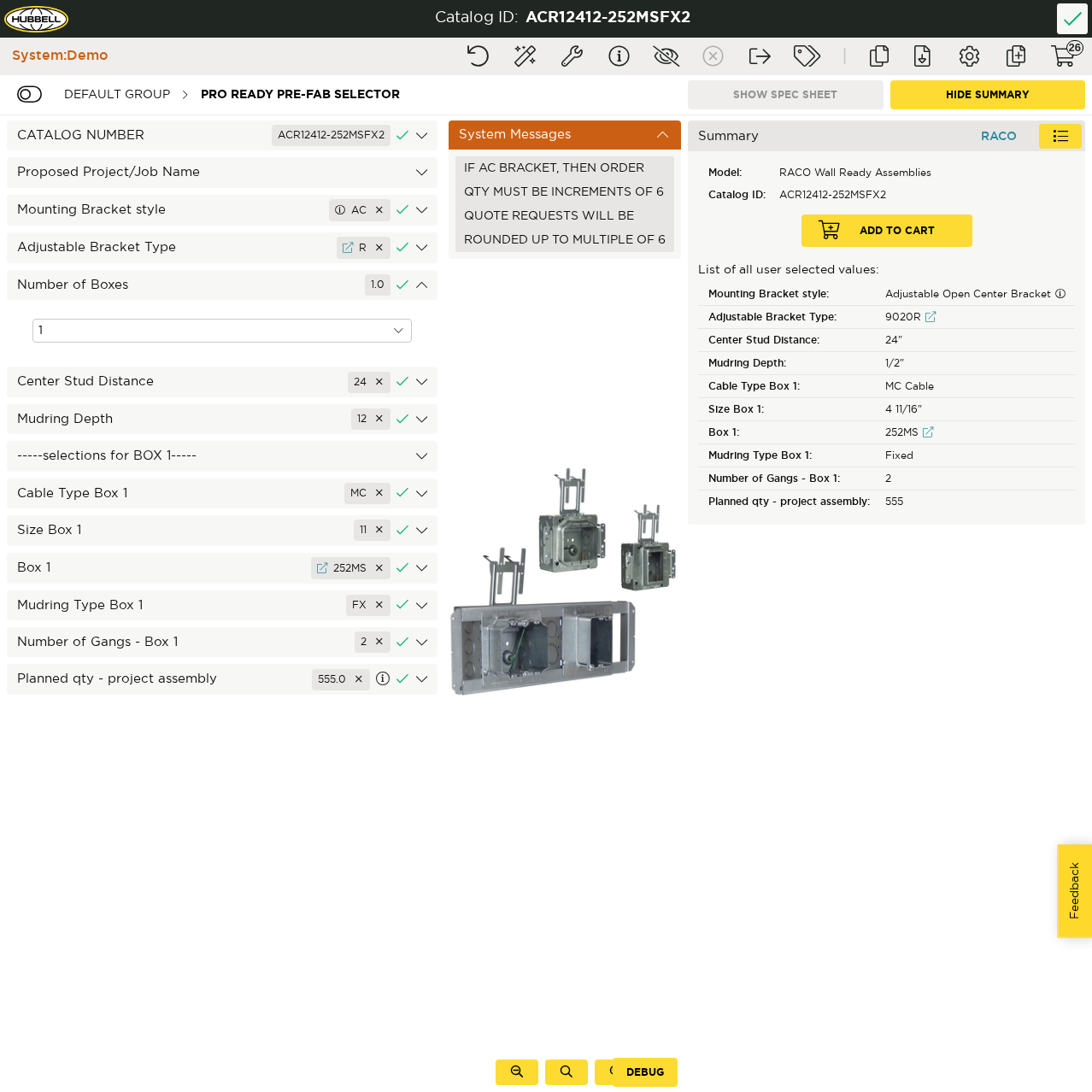
click at [390, 331] on div at bounding box center [399, 331] width 27 height 24
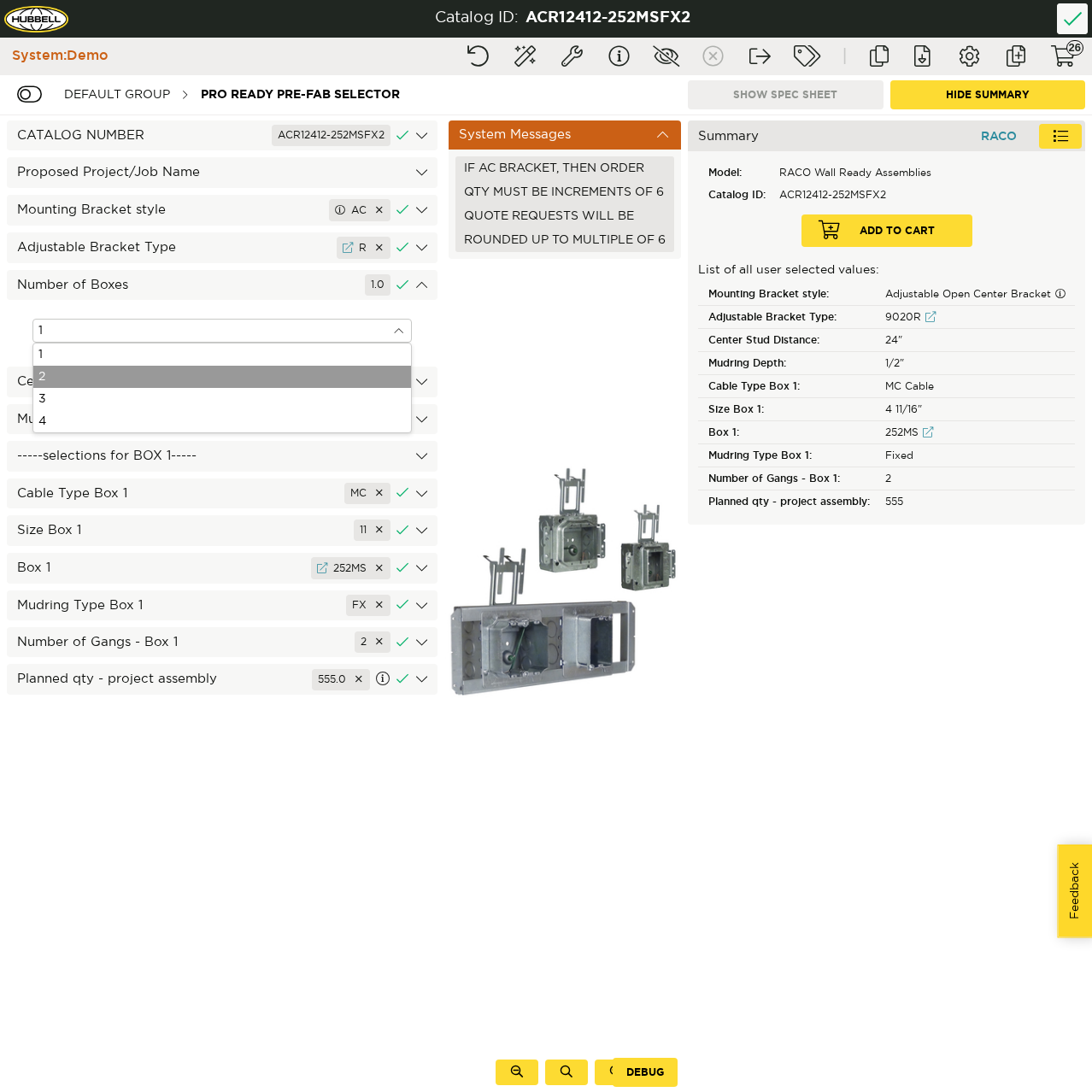
click at [218, 381] on div "2" at bounding box center [222, 377] width 378 height 22
type input "2"
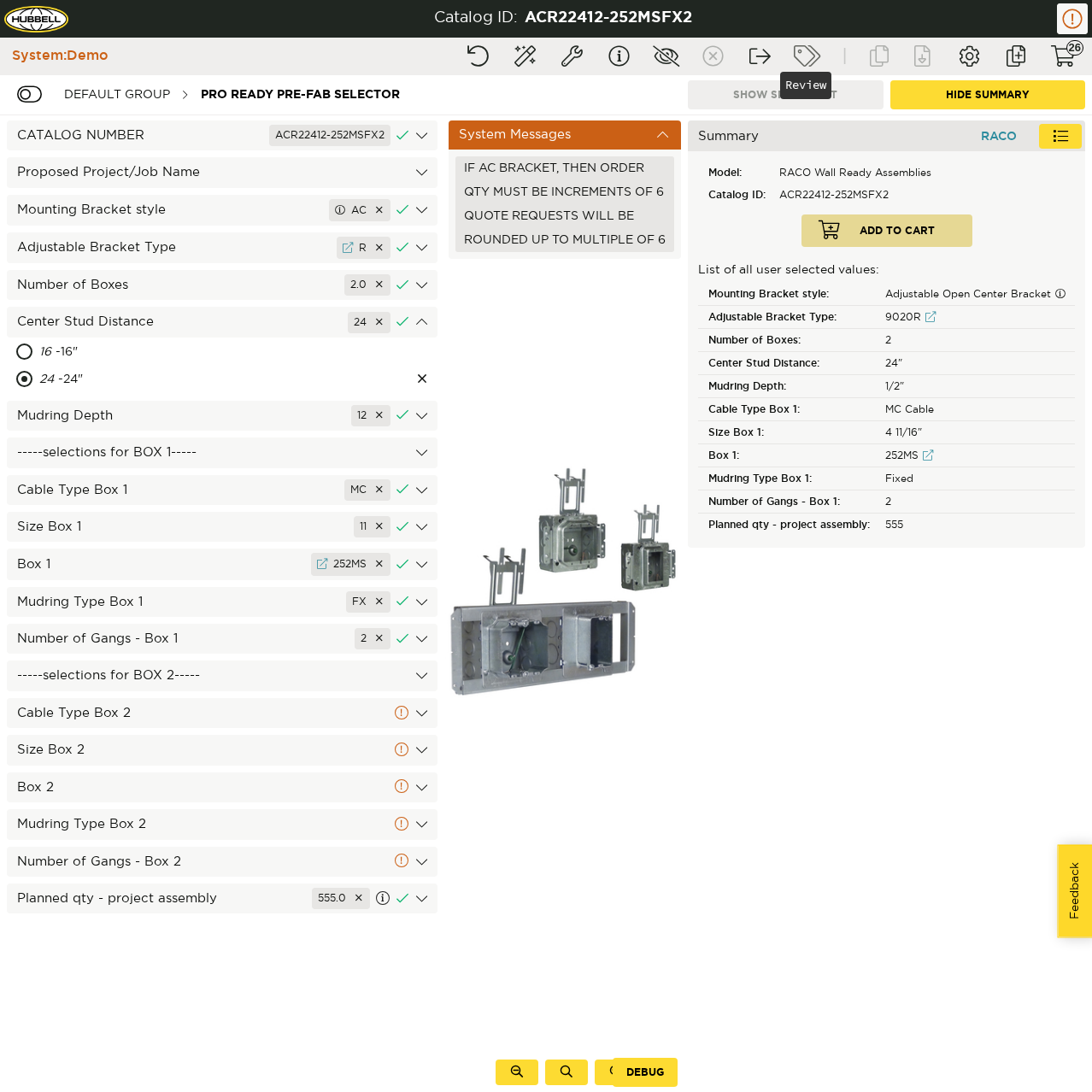
click at [811, 46] on button "Review" at bounding box center [806, 56] width 42 height 31
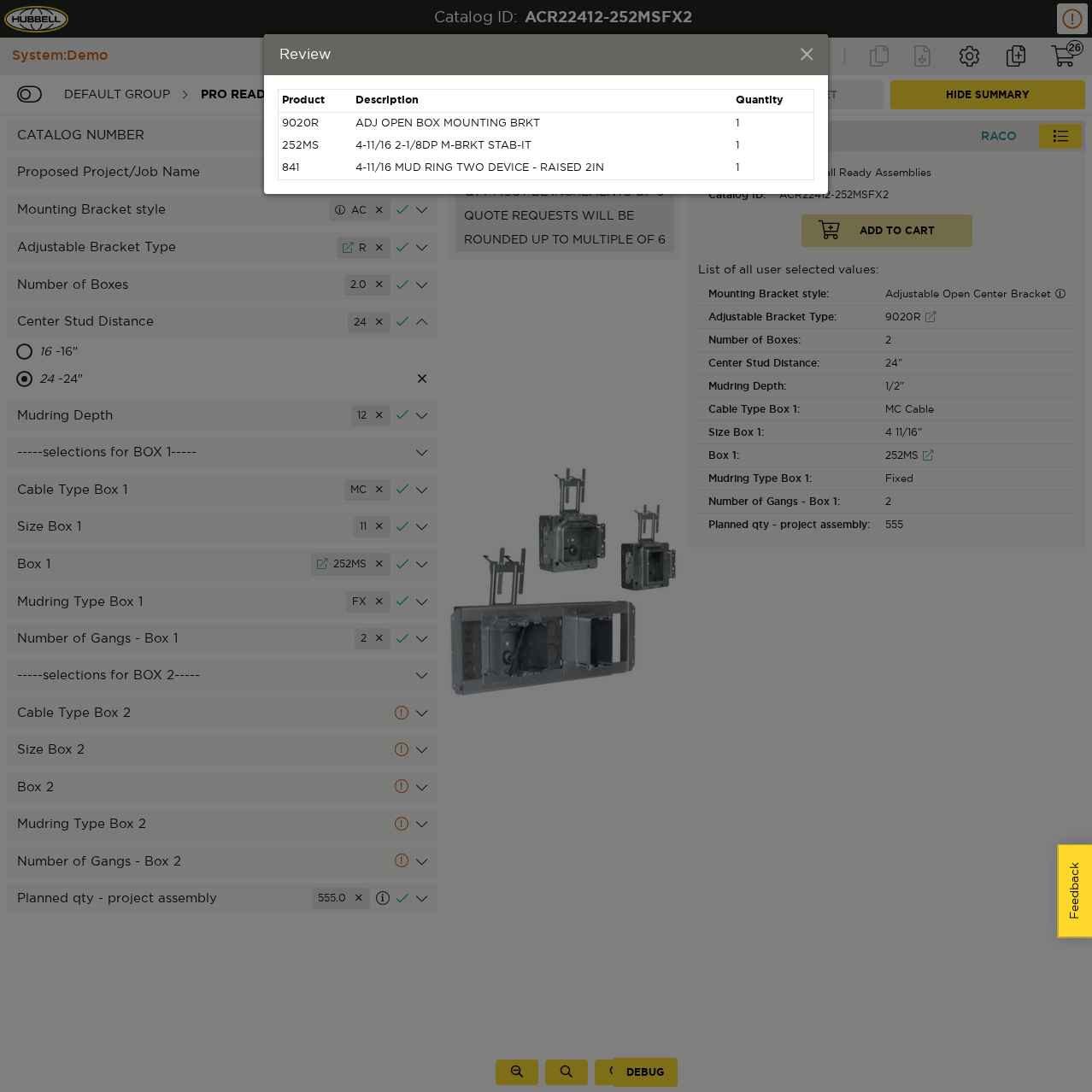
click at [808, 55] on span at bounding box center [807, 55] width 12 height 19
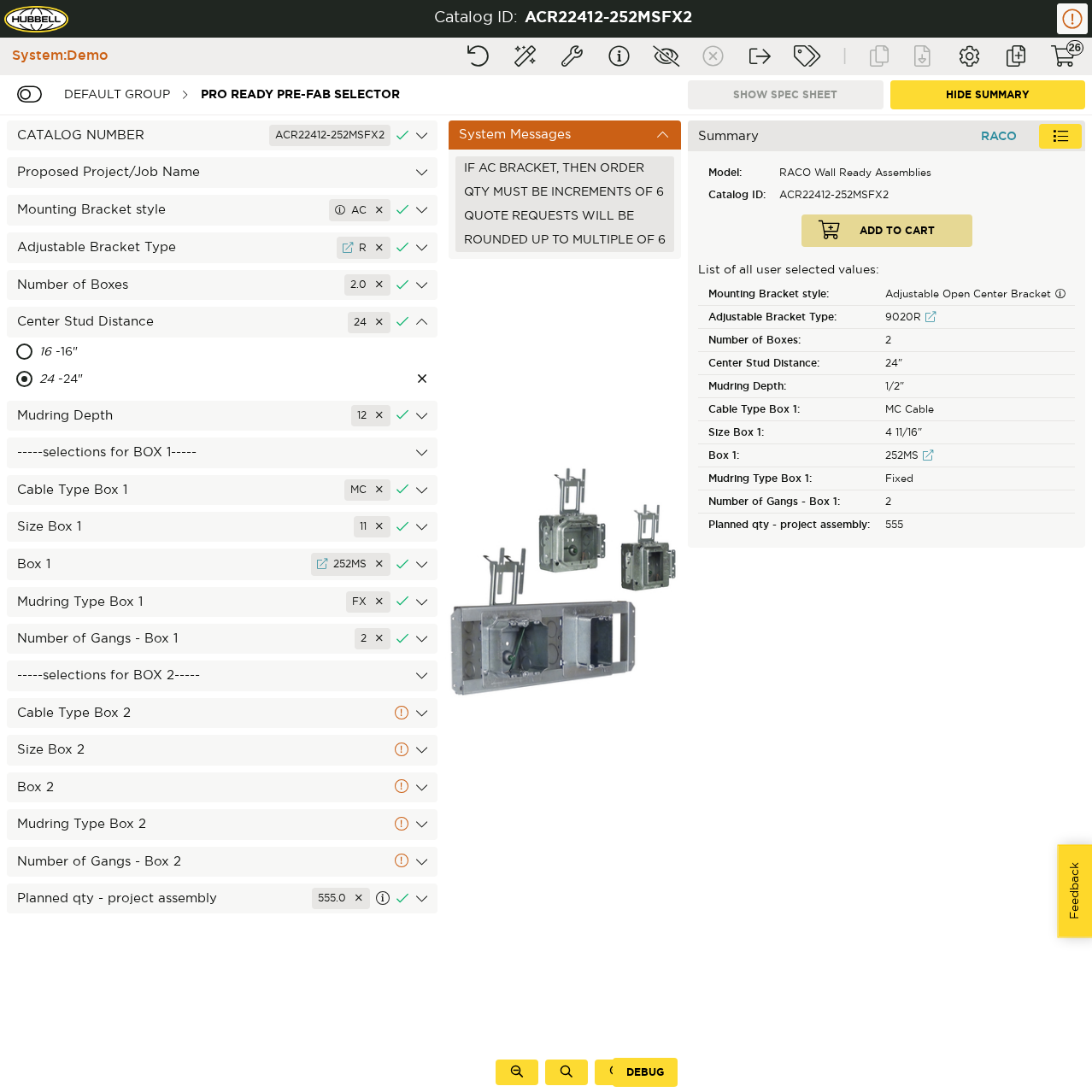
click at [220, 715] on div "Cable Type Box 2" at bounding box center [222, 712] width 431 height 30
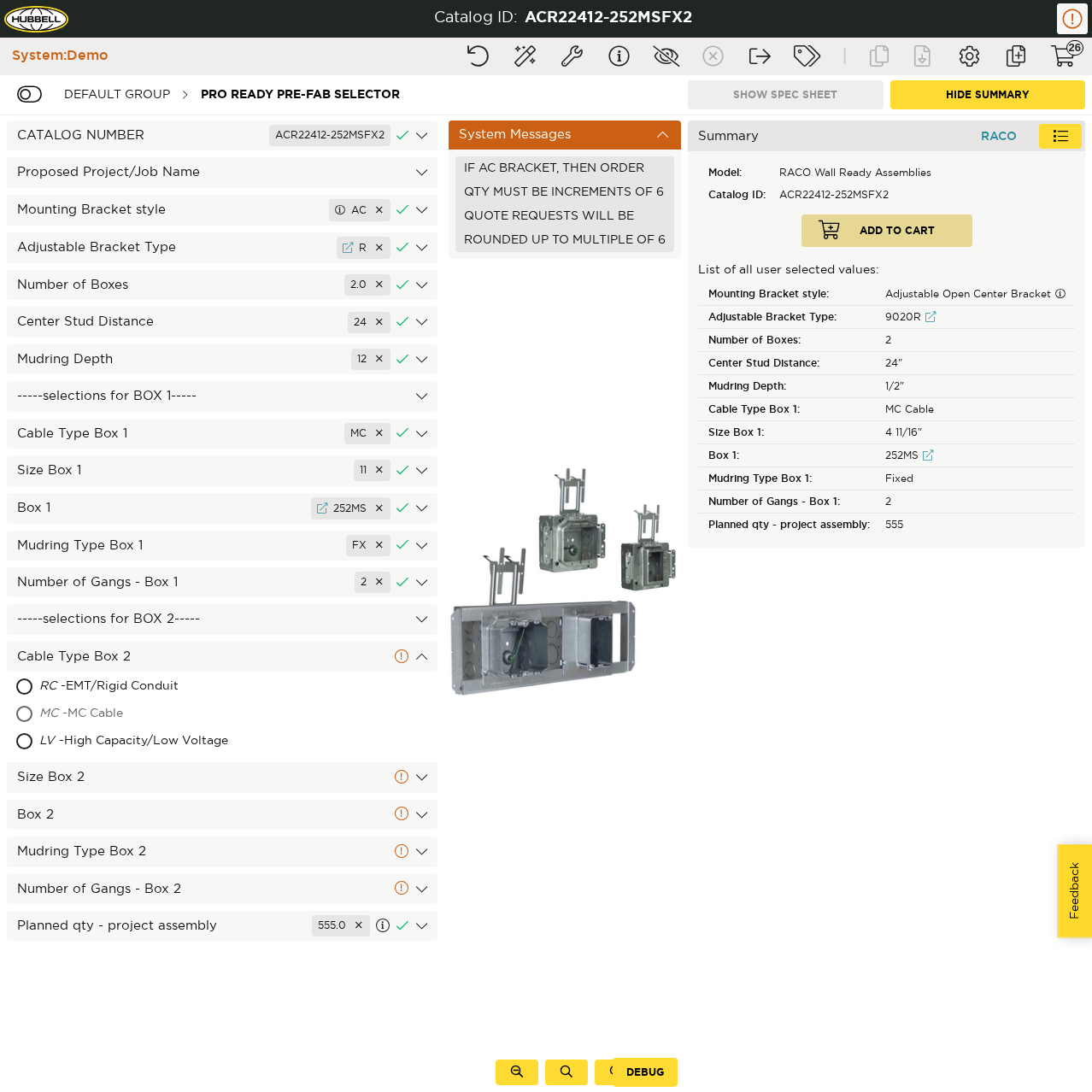
click at [123, 718] on div "MC - MC Cable" at bounding box center [153, 714] width 229 height 28
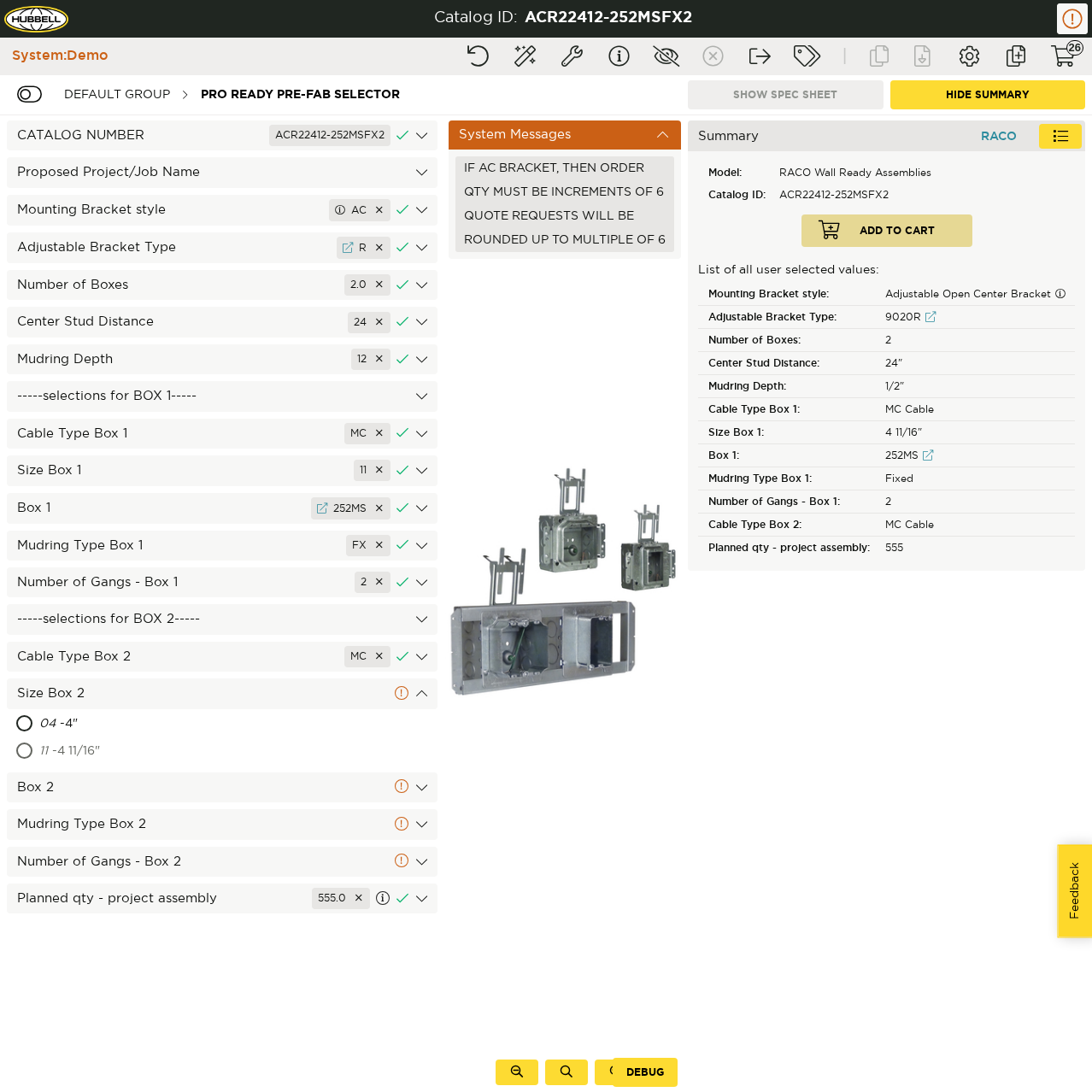
click at [112, 744] on div "11 - 4 11/16"" at bounding box center [148, 752] width 218 height 28
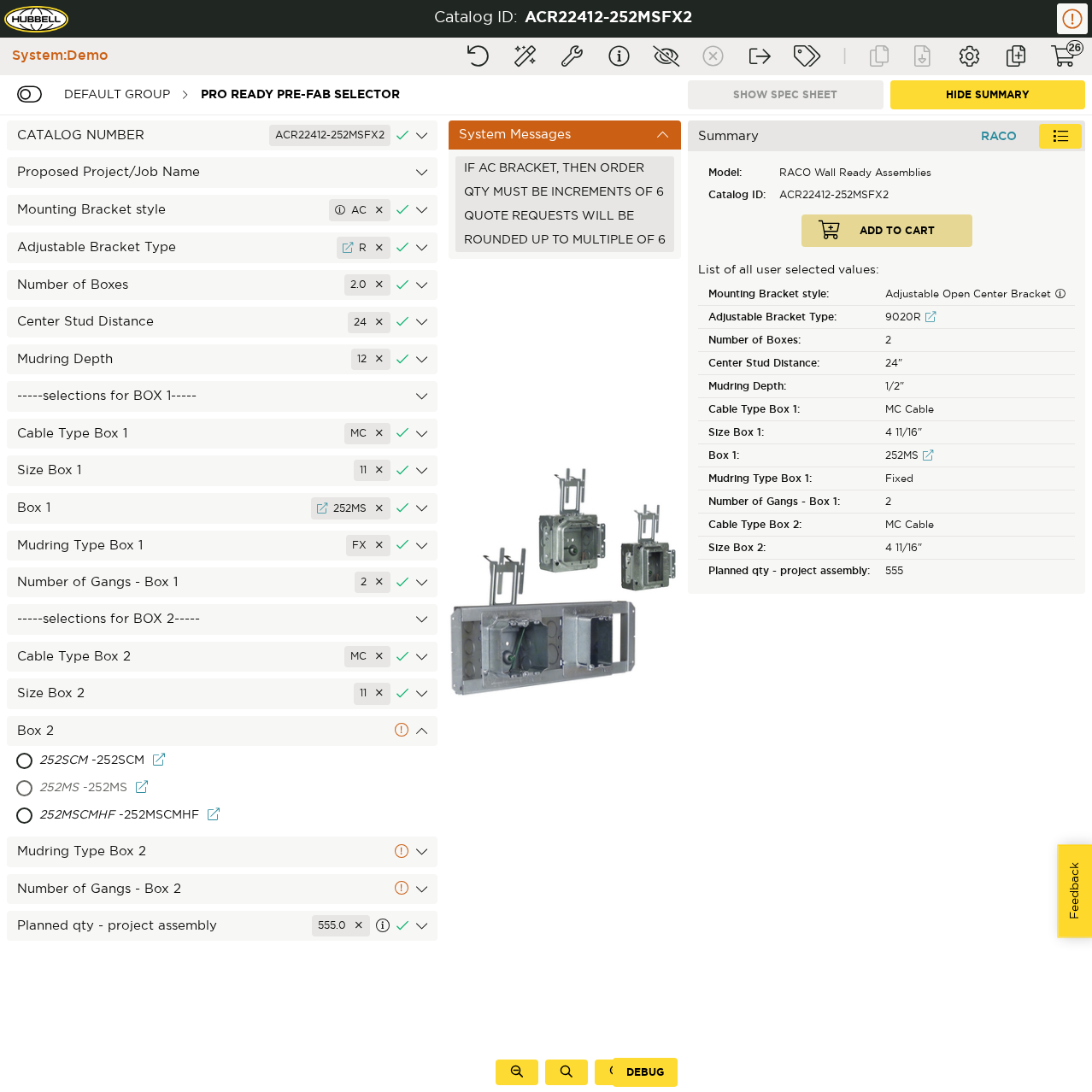
click at [105, 775] on div "252MS - 252MS" at bounding box center [160, 789] width 242 height 28
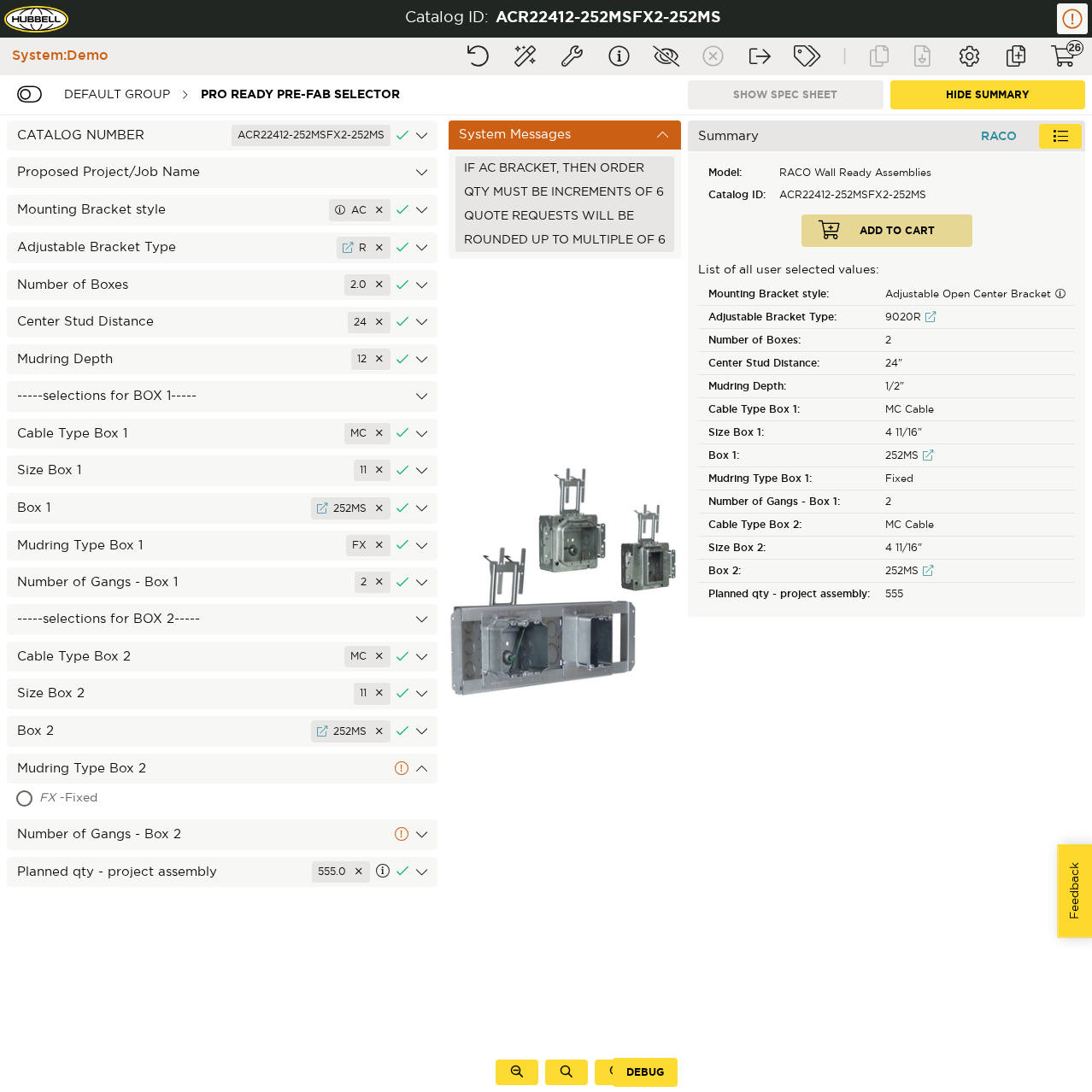
click at [110, 798] on div "FX - Fixed" at bounding box center [147, 799] width 216 height 28
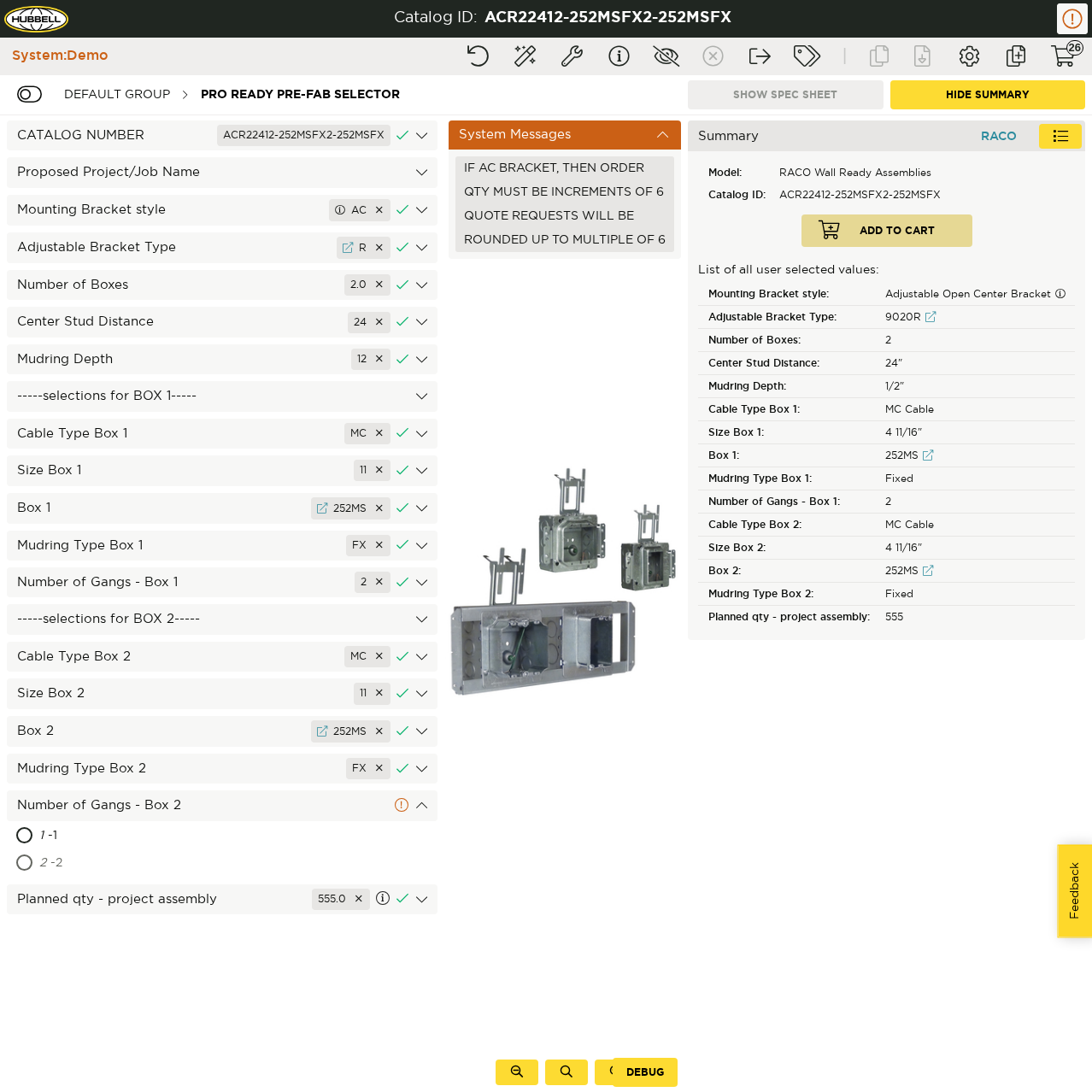
click at [103, 858] on div "2 - 2" at bounding box center [138, 864] width 199 height 28
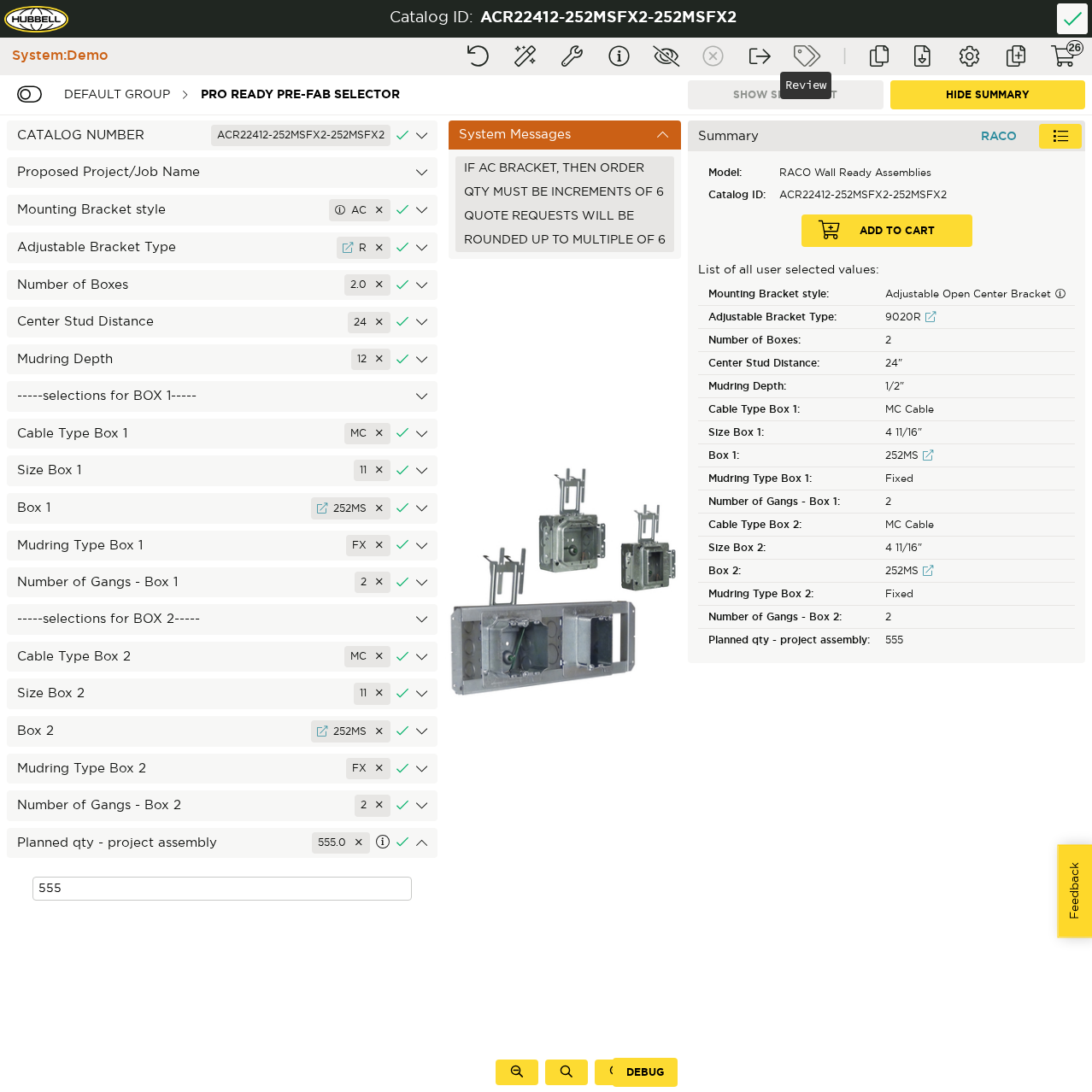
click at [819, 58] on button "Review" at bounding box center [806, 56] width 42 height 31
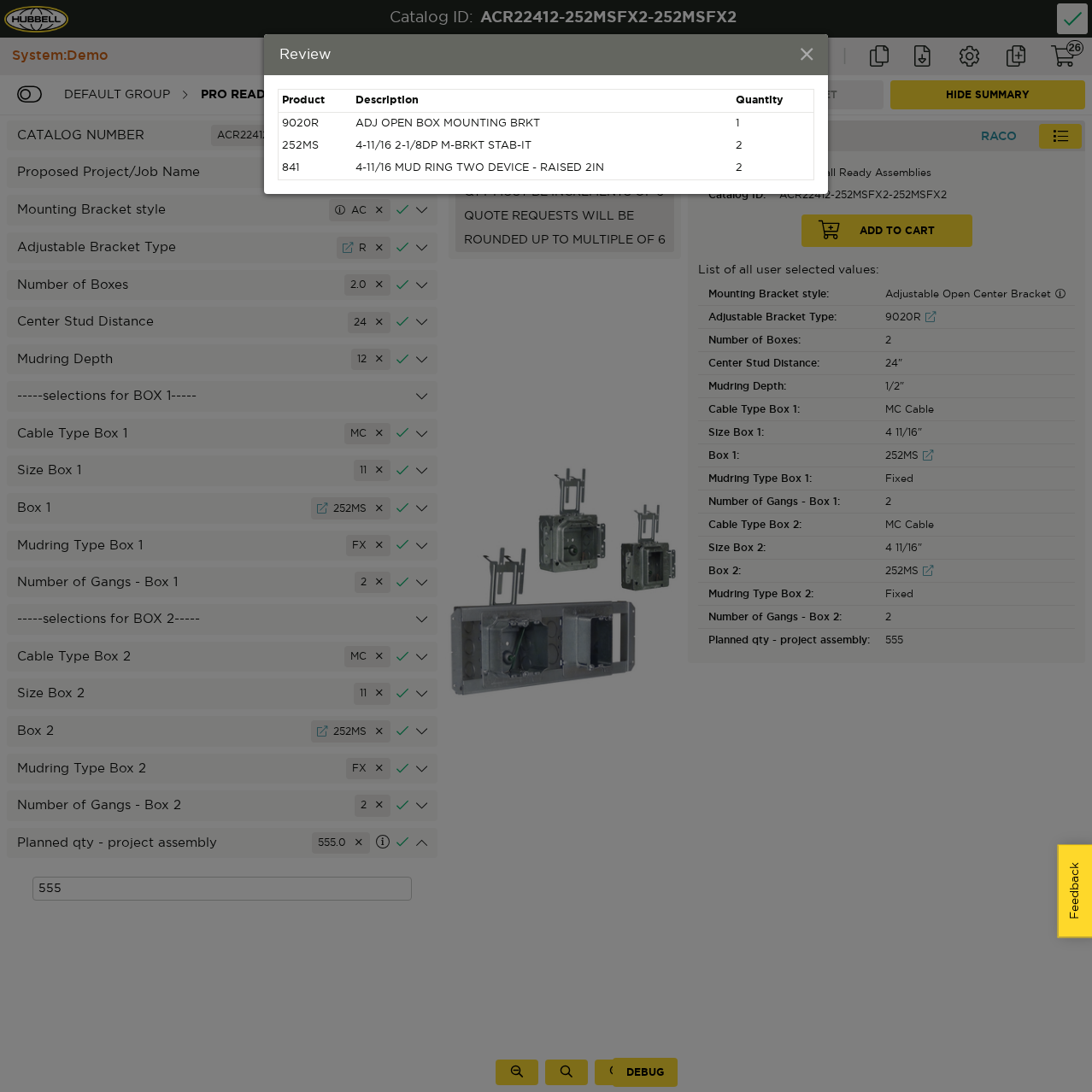
click at [801, 55] on span at bounding box center [807, 55] width 12 height 19
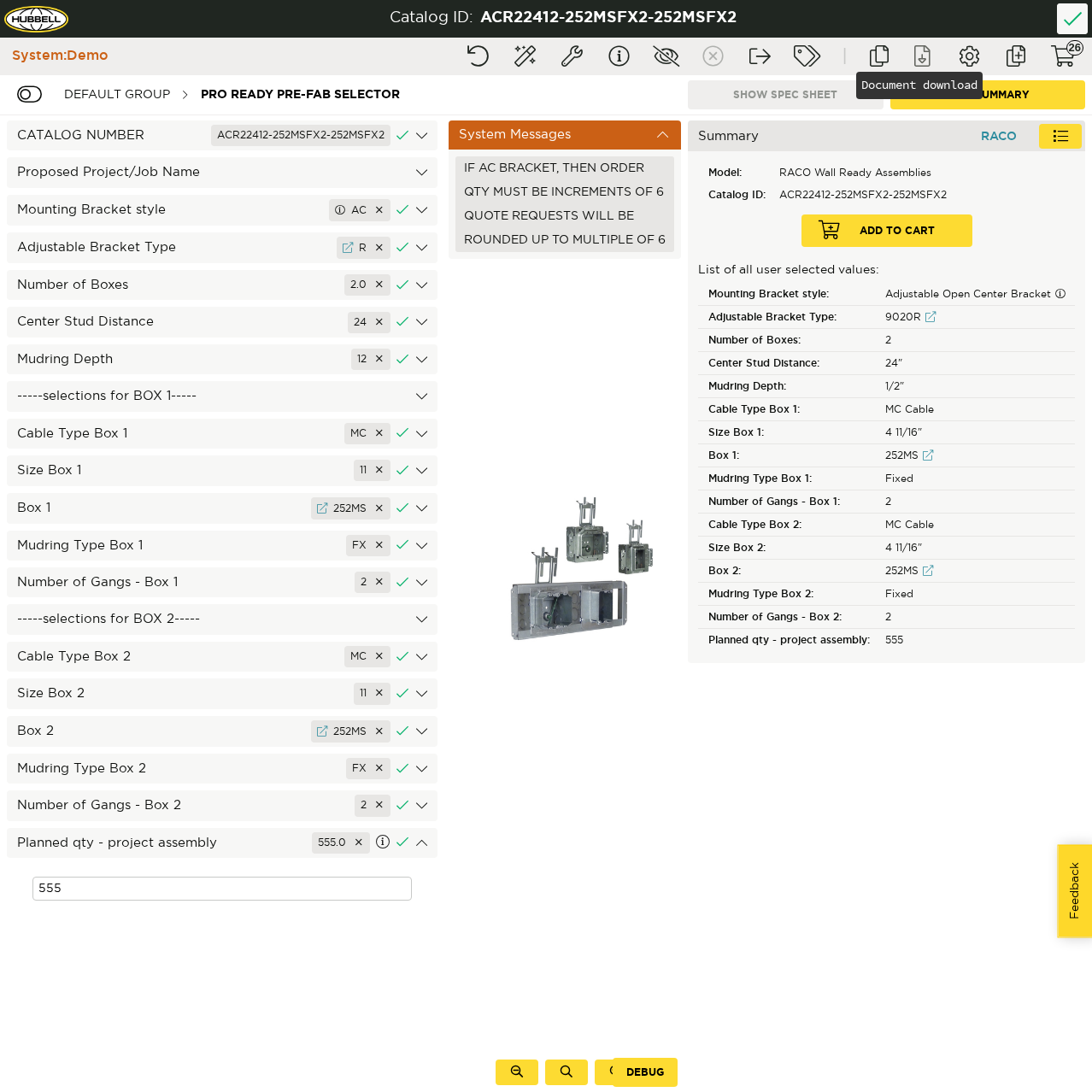
click at [920, 58] on button "Document download" at bounding box center [922, 56] width 42 height 31
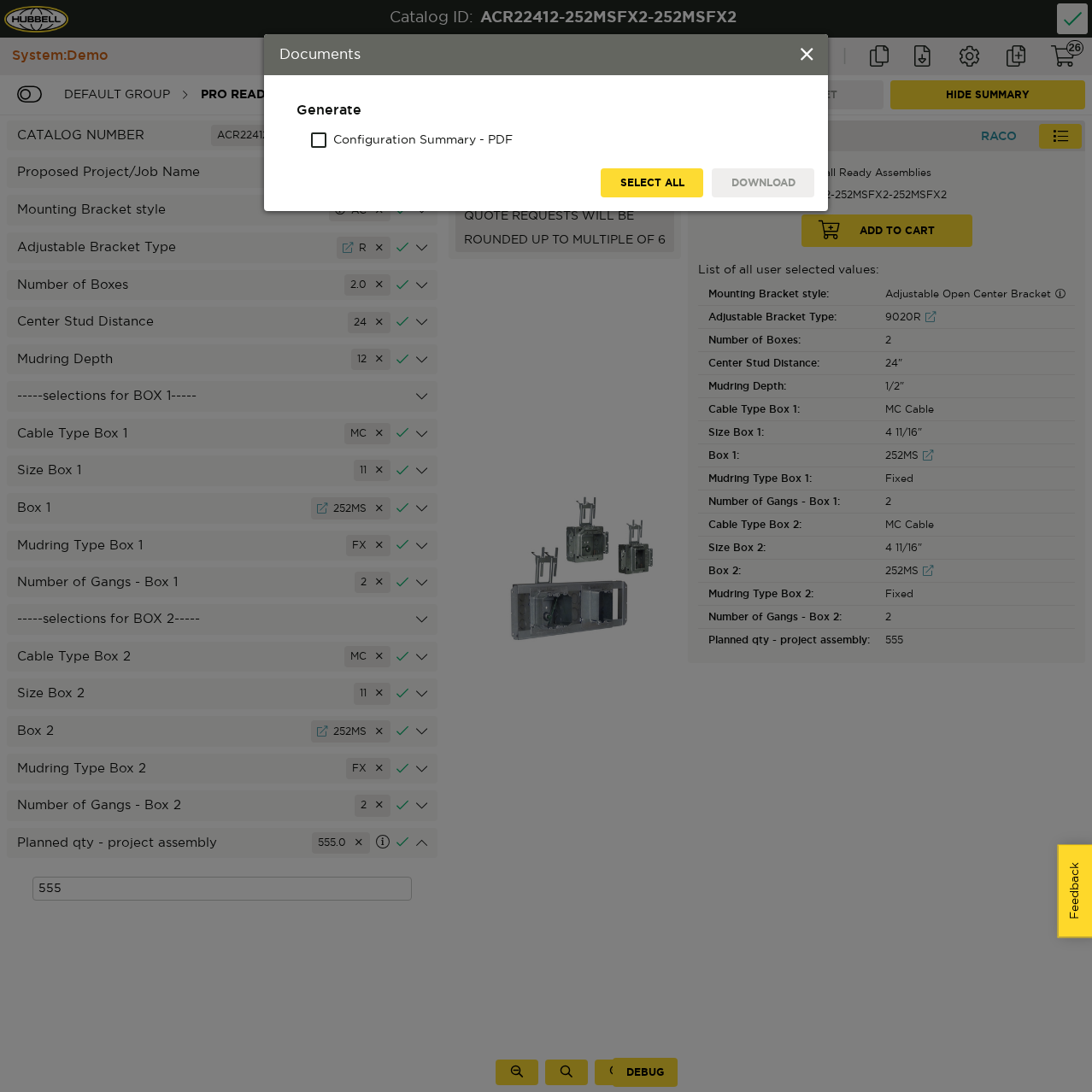
click at [374, 119] on form "Generate Configuration Summary - PDF Download Select All" at bounding box center [554, 125] width 520 height 48
drag, startPoint x: 628, startPoint y: 169, endPoint x: 637, endPoint y: 174, distance: 10.3
click at [629, 171] on button "Select All" at bounding box center [652, 183] width 103 height 29
click at [763, 178] on button "Download" at bounding box center [763, 183] width 103 height 29
click at [803, 52] on span at bounding box center [807, 55] width 12 height 19
